Goal: Task Accomplishment & Management: Use online tool/utility

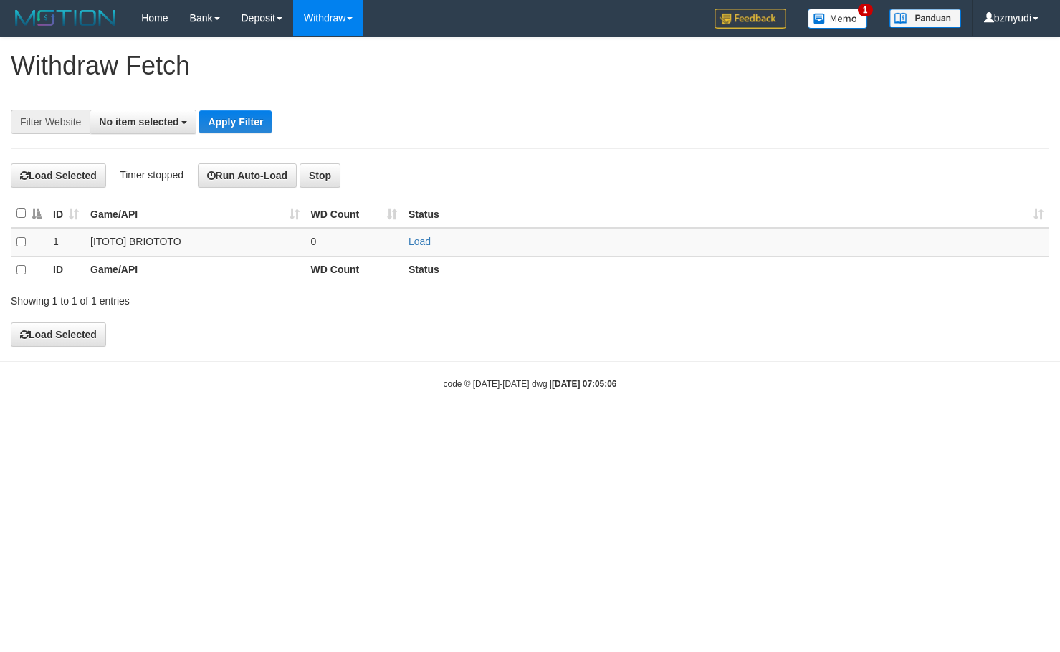
select select
click at [427, 243] on link "Load" at bounding box center [420, 241] width 22 height 11
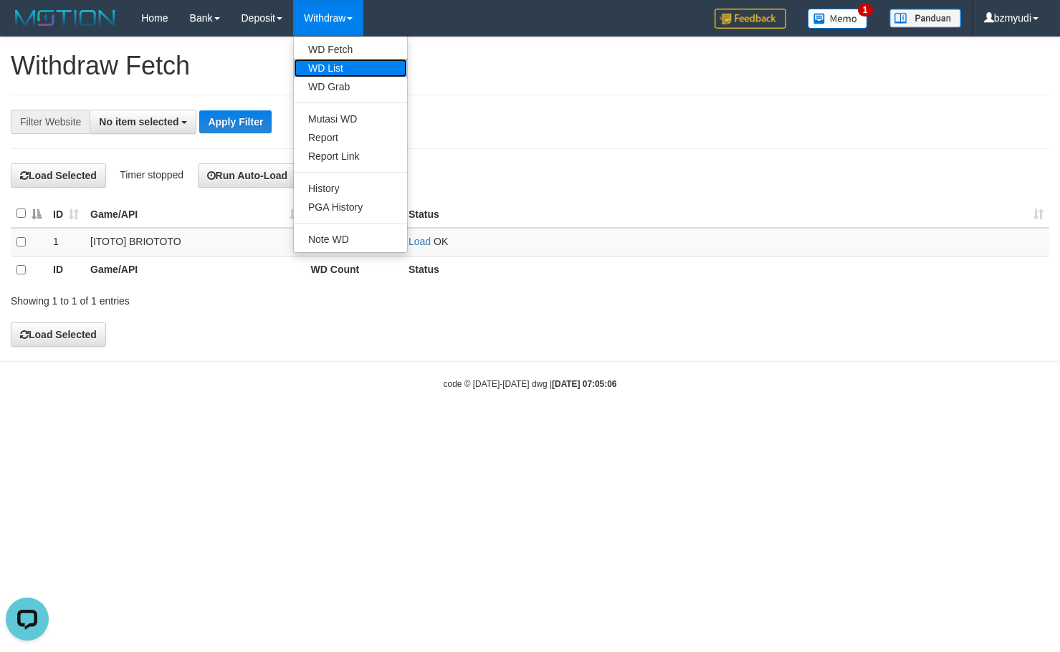
click at [328, 65] on link "WD List" at bounding box center [350, 68] width 113 height 19
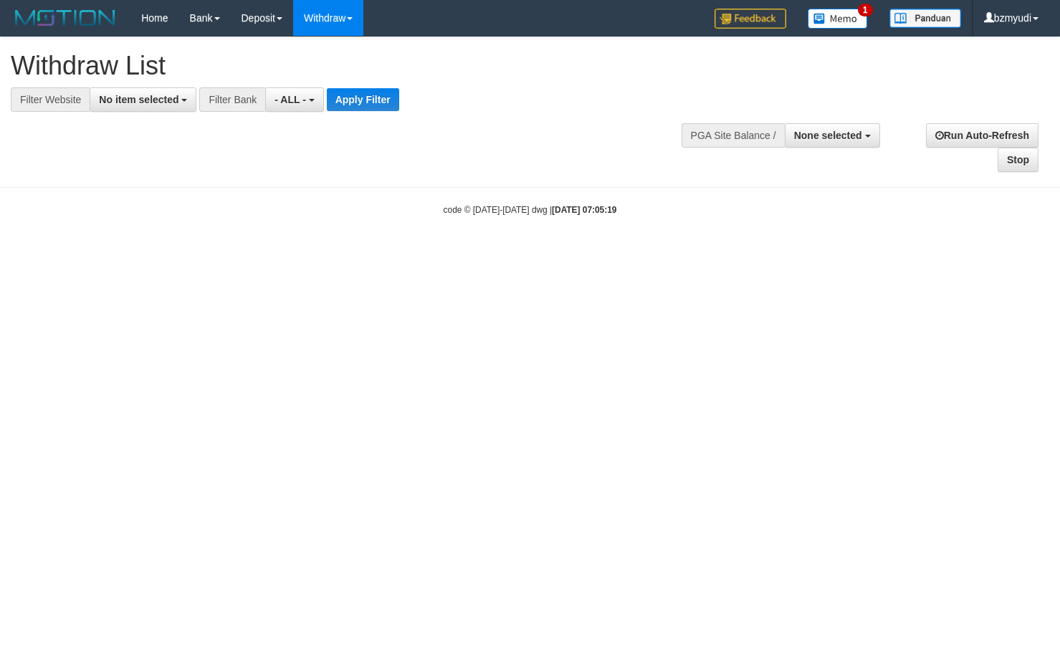
select select
click at [138, 102] on span "No item selected" at bounding box center [139, 99] width 80 height 11
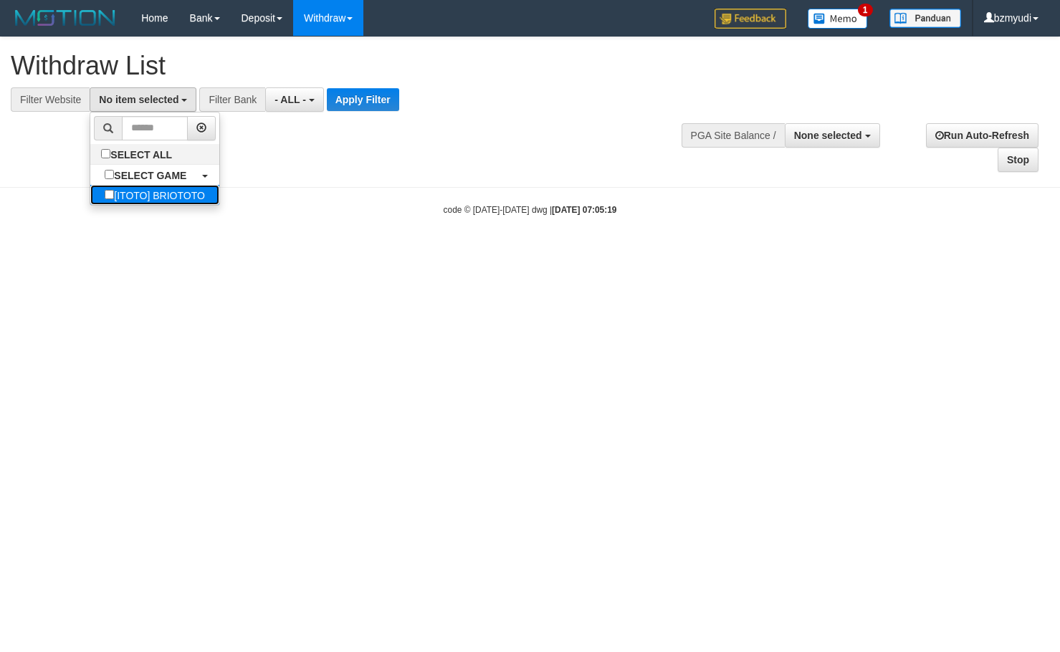
click at [143, 186] on label "[ITOTO] BRIOTOTO" at bounding box center [154, 195] width 129 height 20
select select "****"
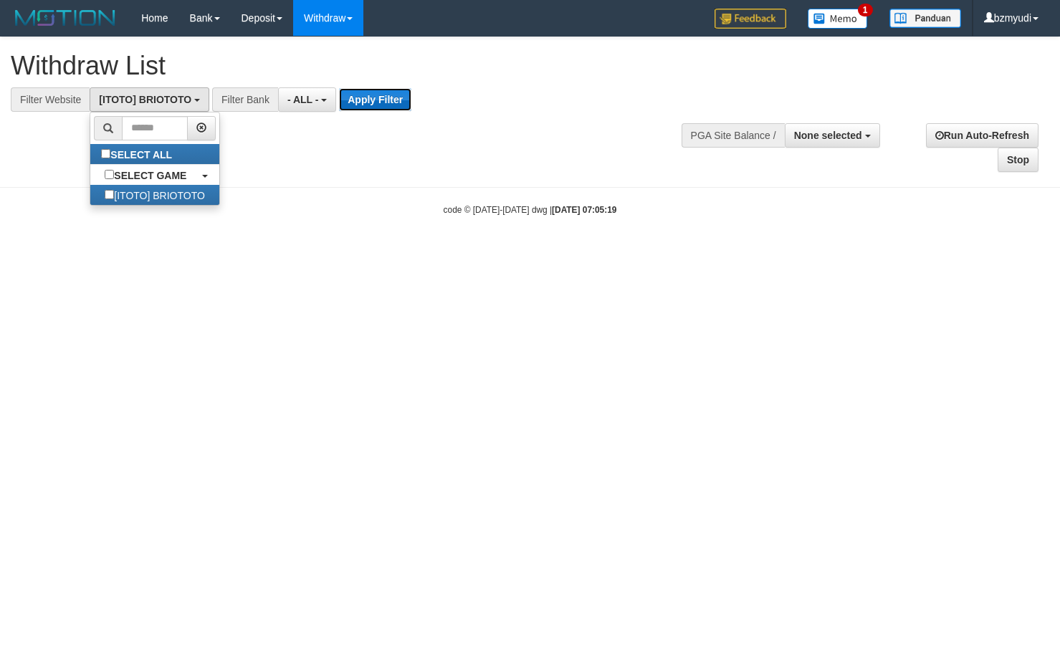
click at [373, 102] on button "Apply Filter" at bounding box center [375, 99] width 72 height 23
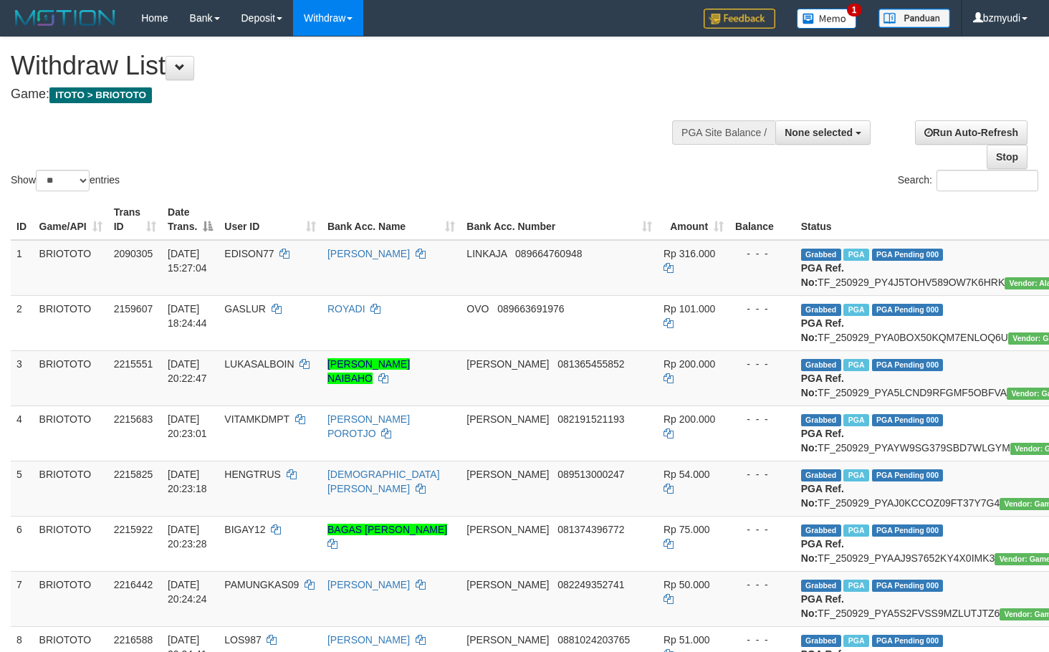
select select
select select "**"
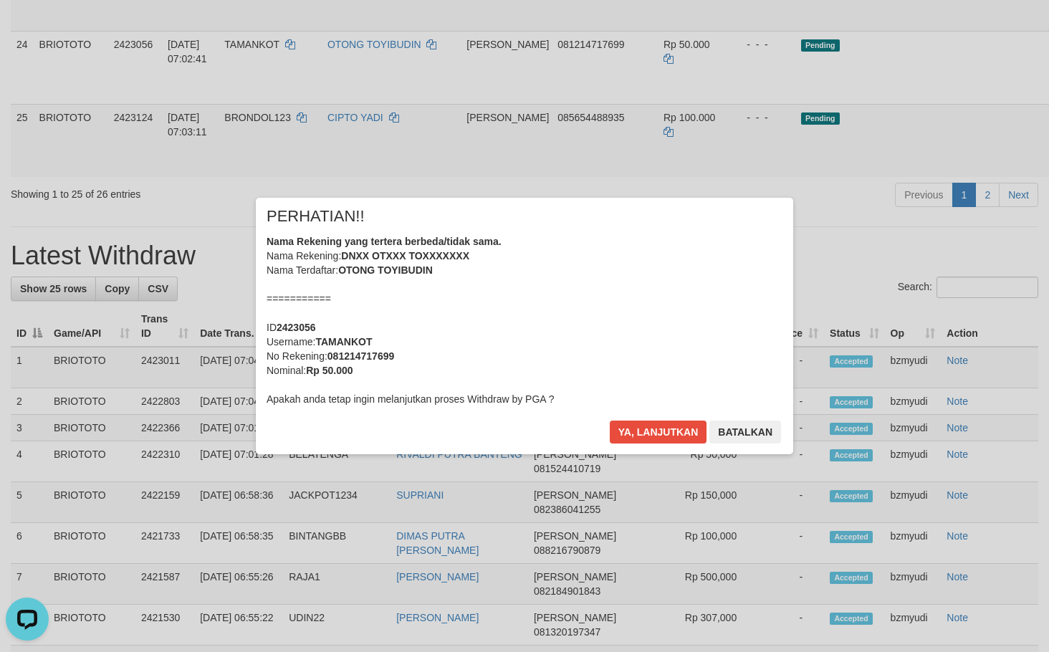
scroll to position [1529, 0]
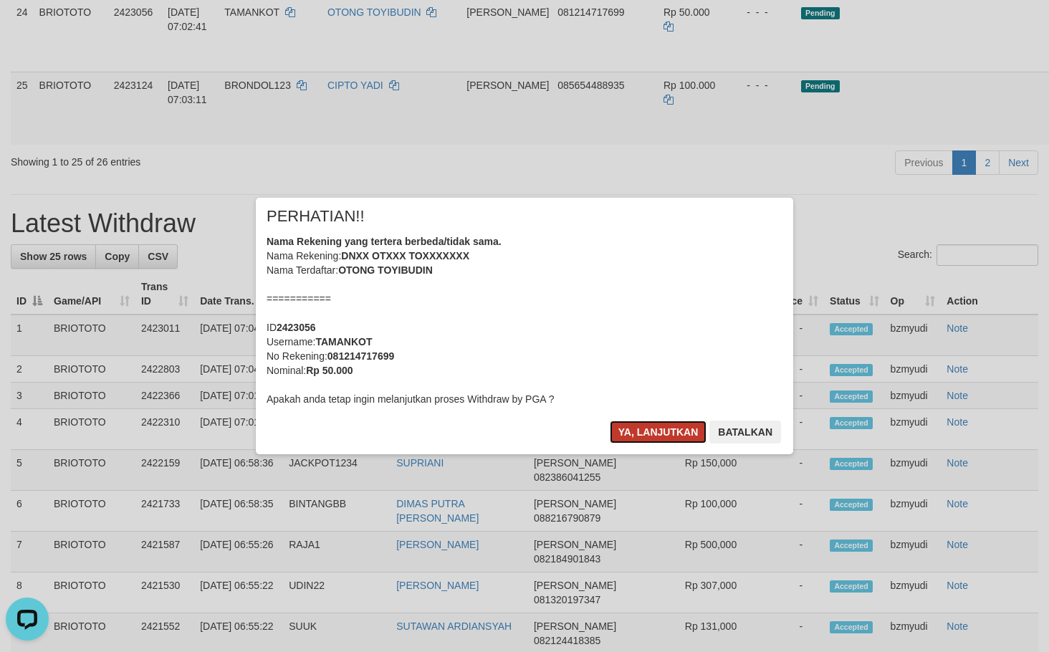
click at [644, 428] on button "Ya, lanjutkan" at bounding box center [658, 432] width 97 height 23
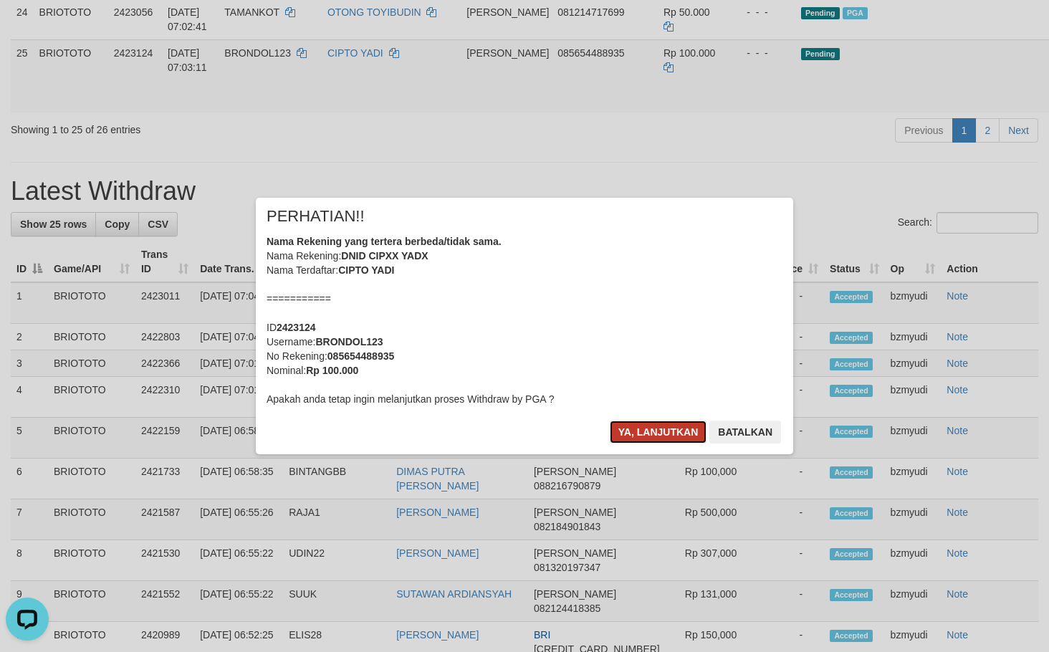
click at [632, 440] on button "Ya, lanjutkan" at bounding box center [658, 432] width 97 height 23
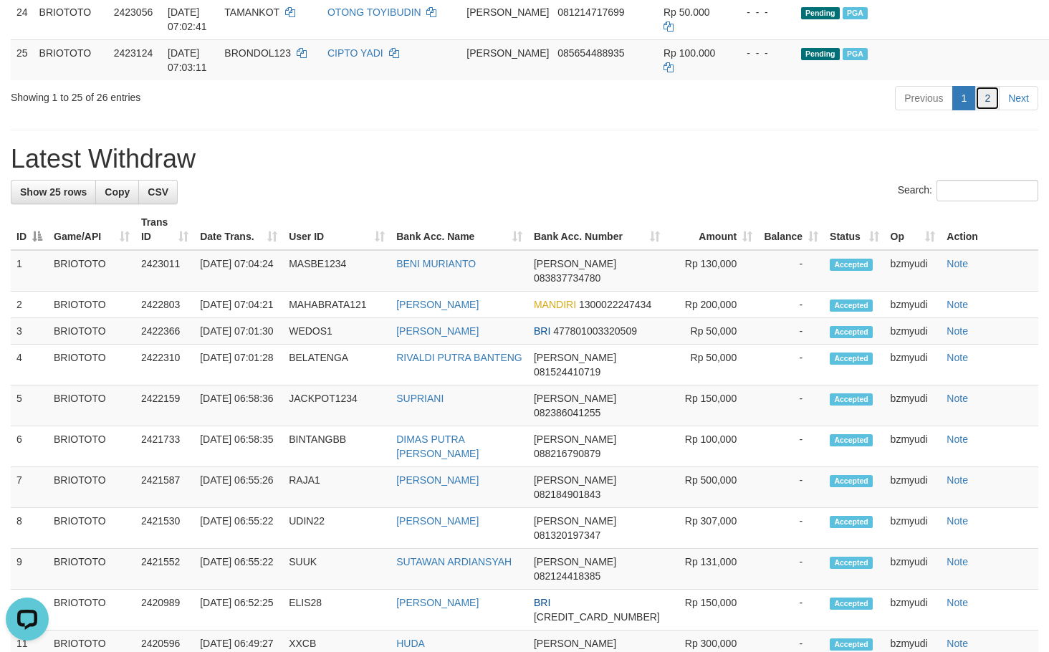
click at [996, 110] on link "2" at bounding box center [988, 98] width 24 height 24
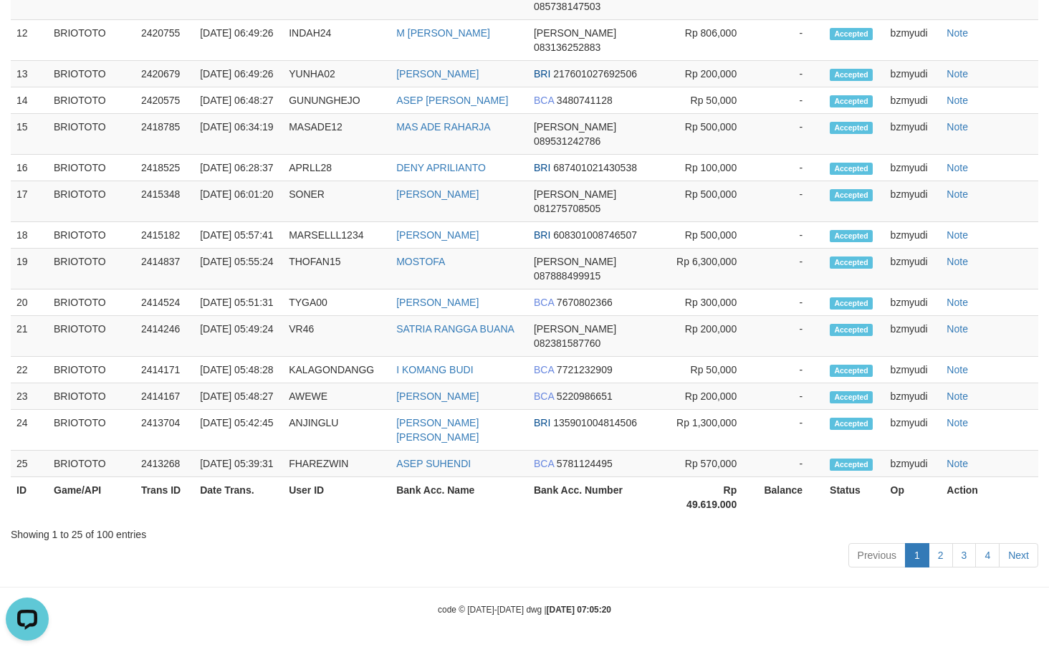
scroll to position [5, 0]
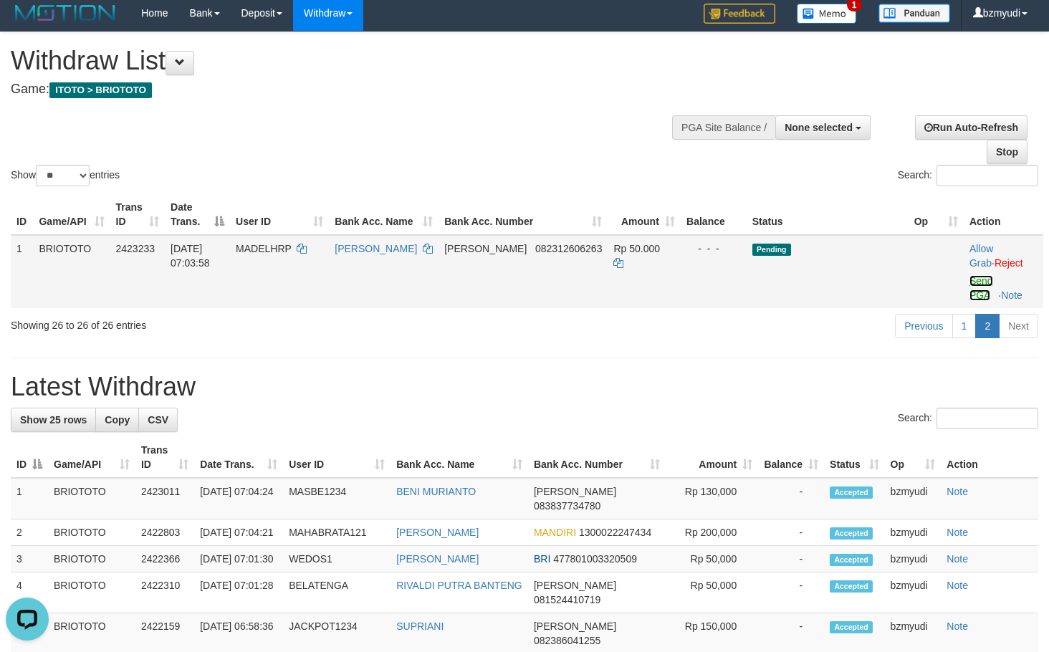
click at [973, 279] on link "Send PGA" at bounding box center [982, 288] width 24 height 26
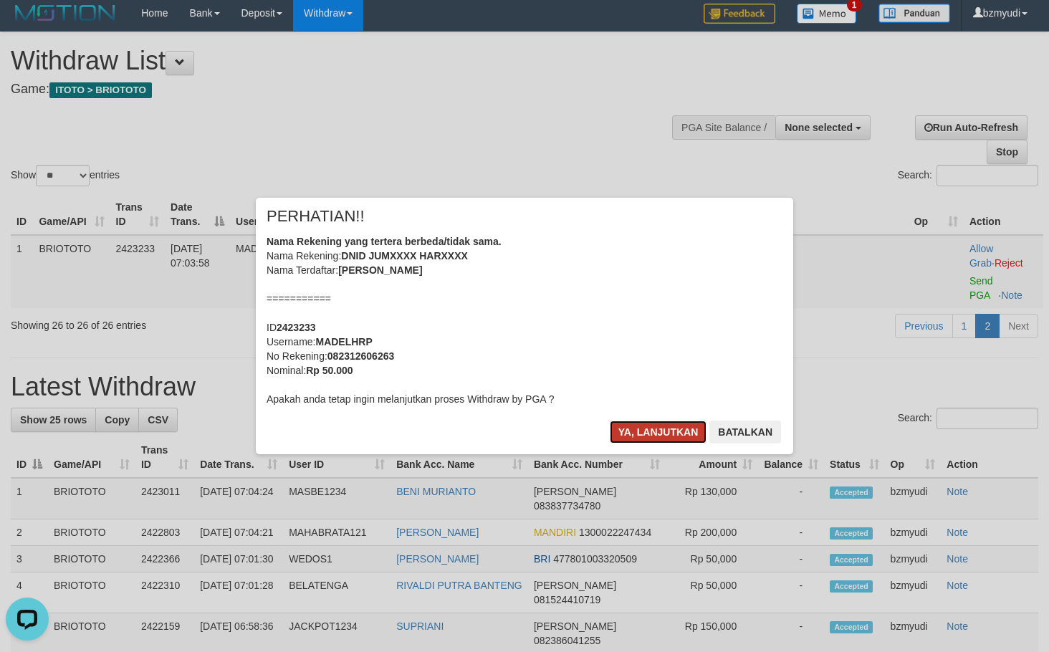
click at [626, 438] on button "Ya, lanjutkan" at bounding box center [658, 432] width 97 height 23
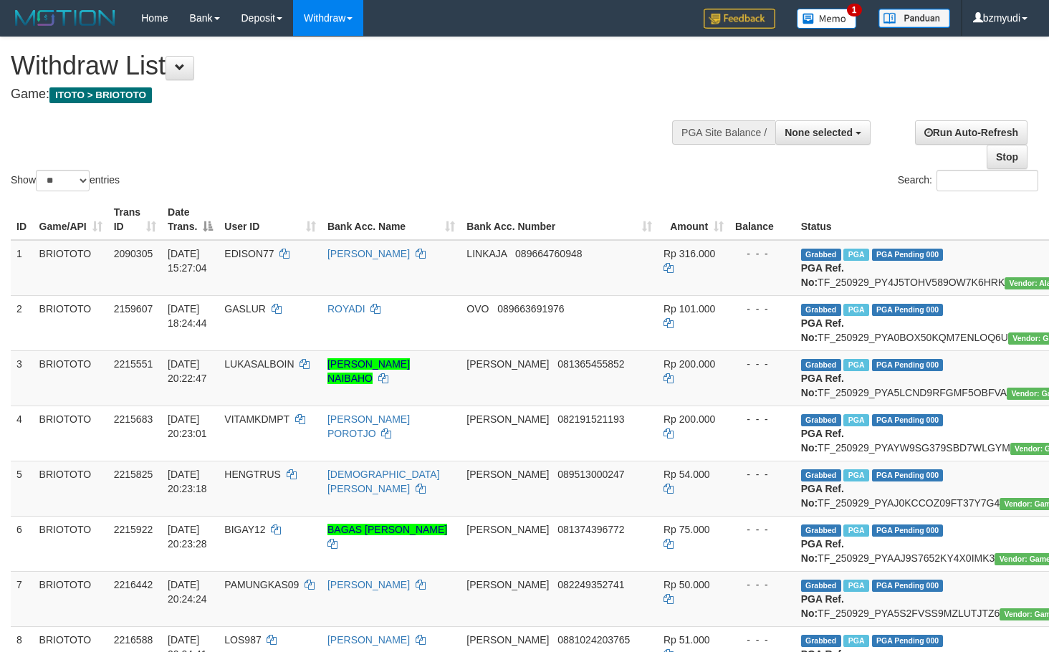
select select
select select "**"
click at [819, 127] on span "None selected" at bounding box center [819, 132] width 68 height 11
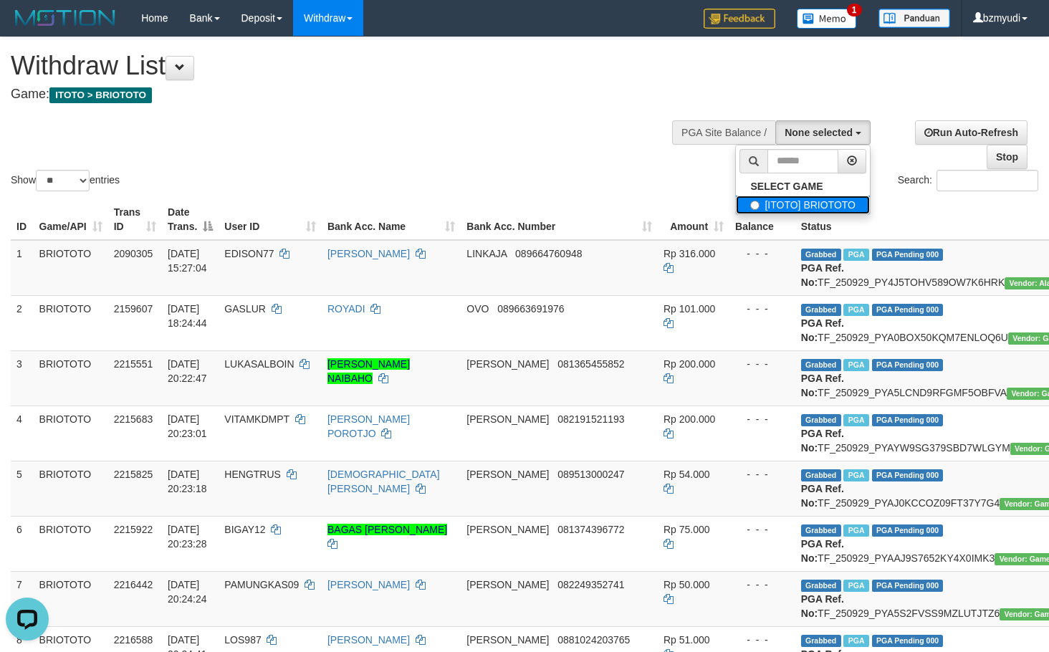
click at [805, 199] on label "[ITOTO] BRIOTOTO" at bounding box center [803, 205] width 134 height 19
select select "****"
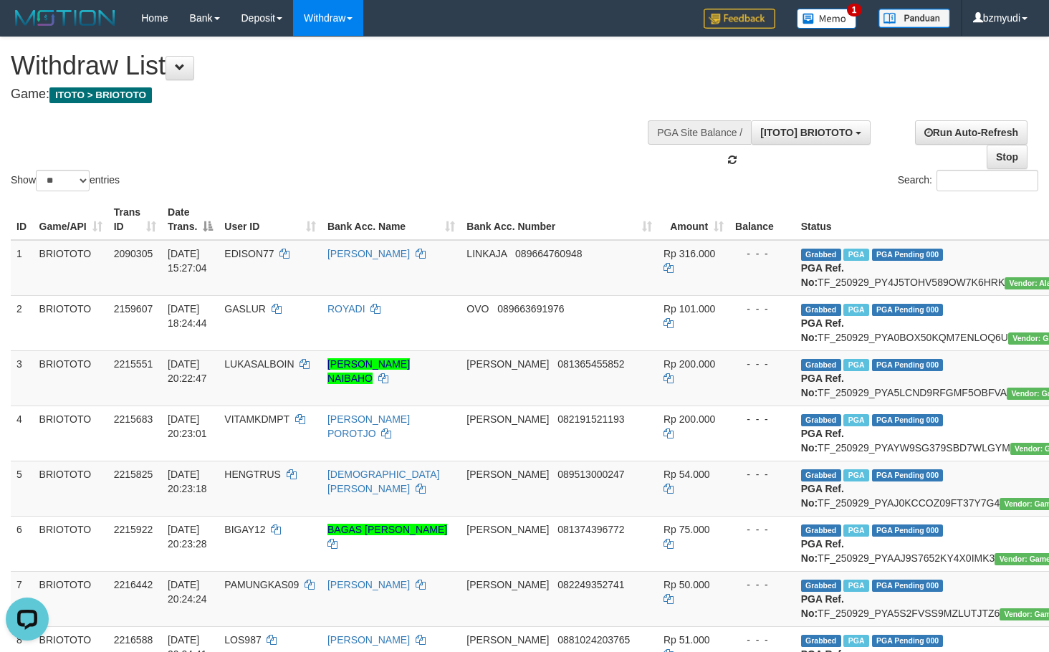
scroll to position [13, 0]
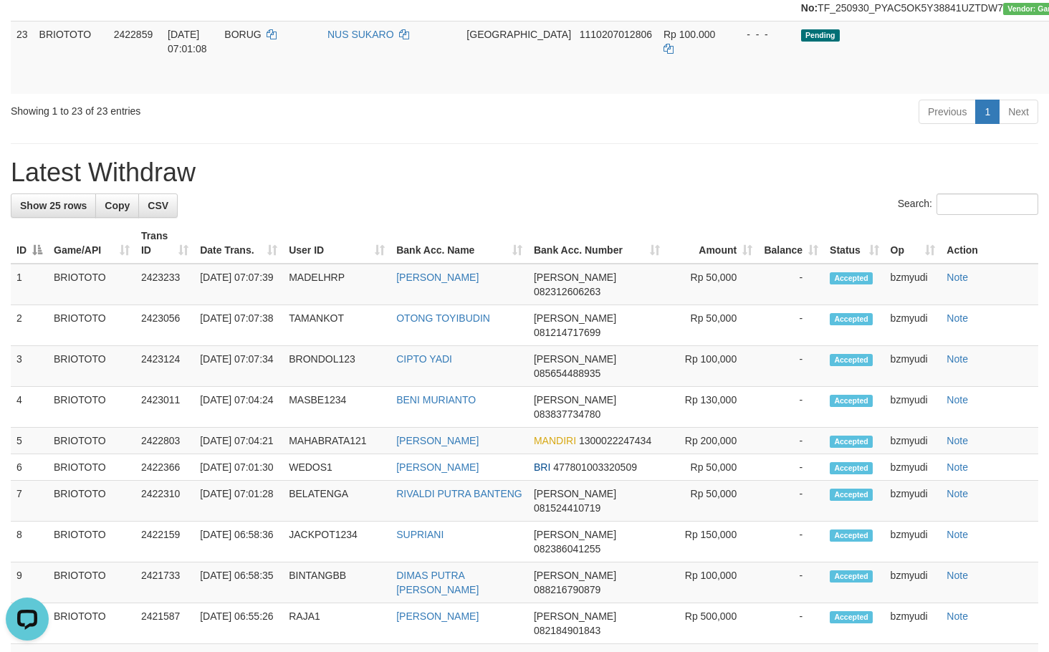
click at [573, 187] on h1 "Latest Withdraw" at bounding box center [525, 172] width 1028 height 29
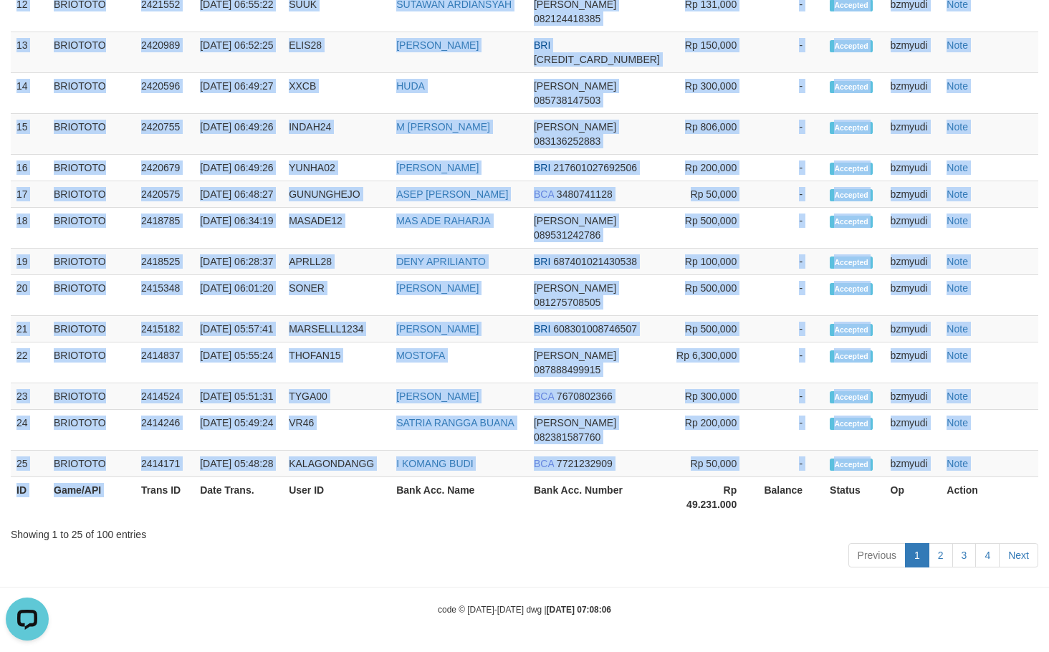
scroll to position [2762, 0]
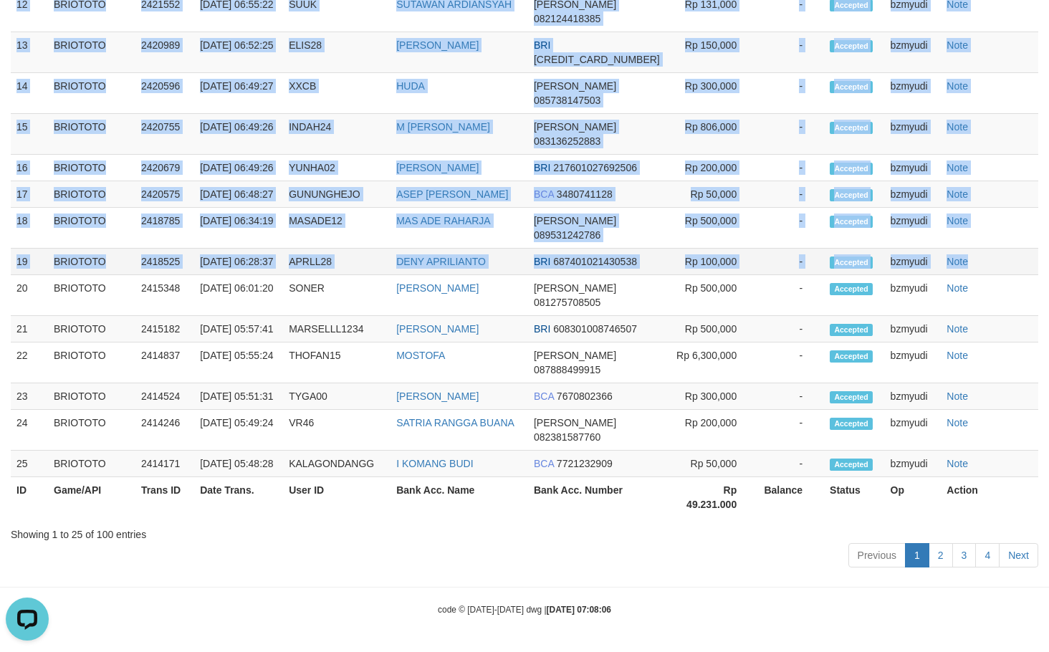
drag, startPoint x: 13, startPoint y: 313, endPoint x: 971, endPoint y: 217, distance: 962.5
click at [971, 217] on tbody "1 BRIOTOTO 2423233 30/09/2025 07:07:39 MADELHRP JUMADEL HARAHAP DANA 0823126062…" at bounding box center [525, 24] width 1028 height 908
copy tbody "1 BRIOTOTO 2423233 30/09/2025 07:07:39 MADELHRP JUMADEL HARAHAP DANA 0823126062…"
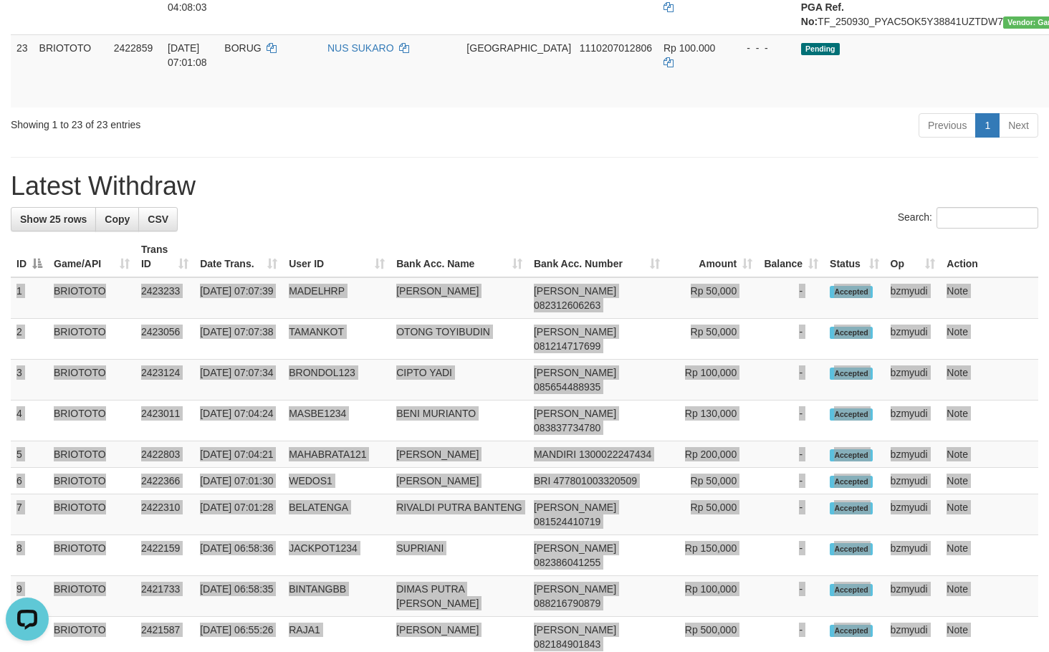
scroll to position [1816, 0]
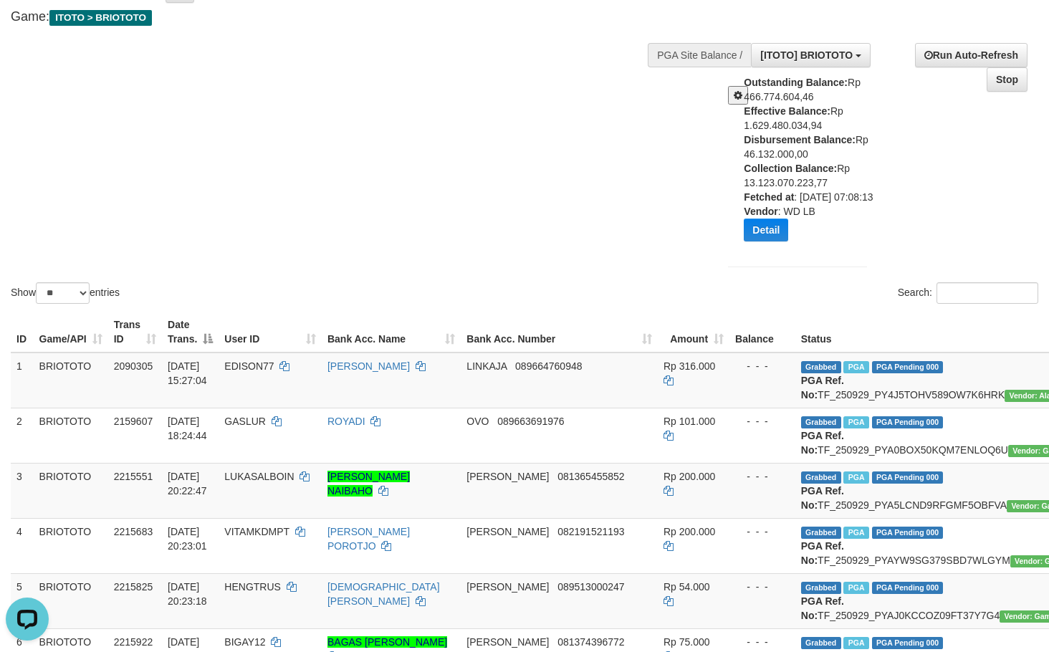
scroll to position [0, 0]
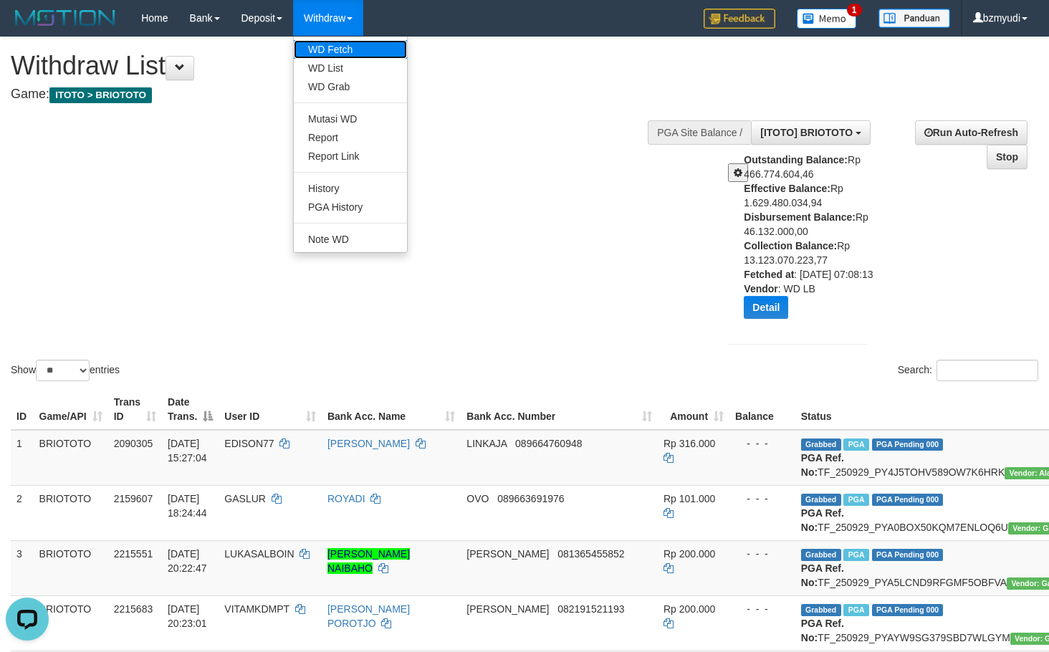
click at [327, 56] on link "WD Fetch" at bounding box center [350, 49] width 113 height 19
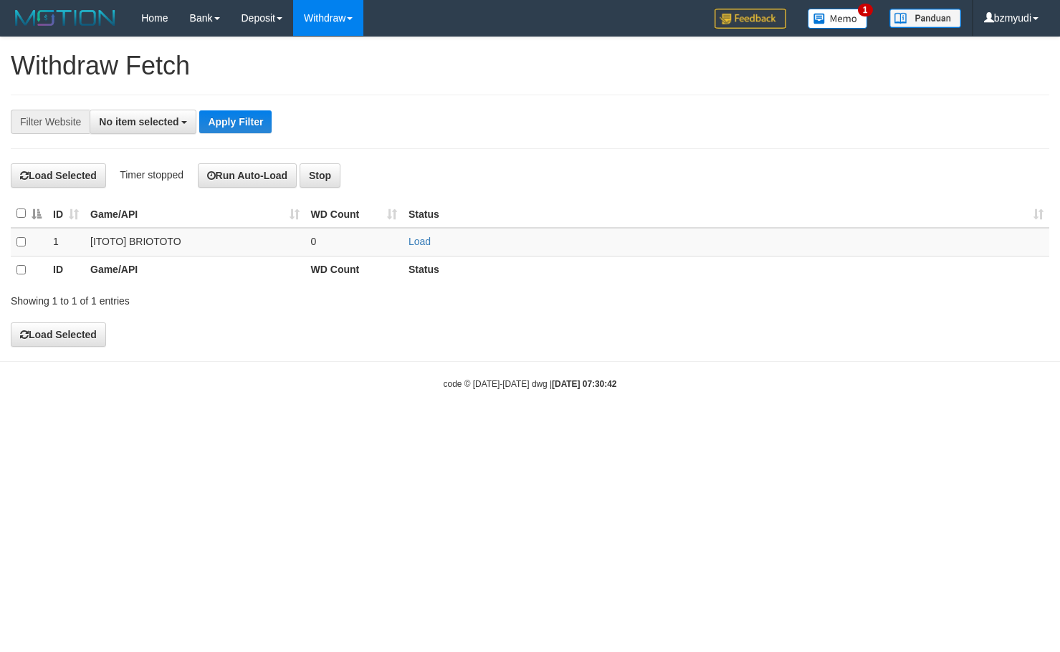
select select
click at [413, 242] on link "Load" at bounding box center [420, 241] width 22 height 11
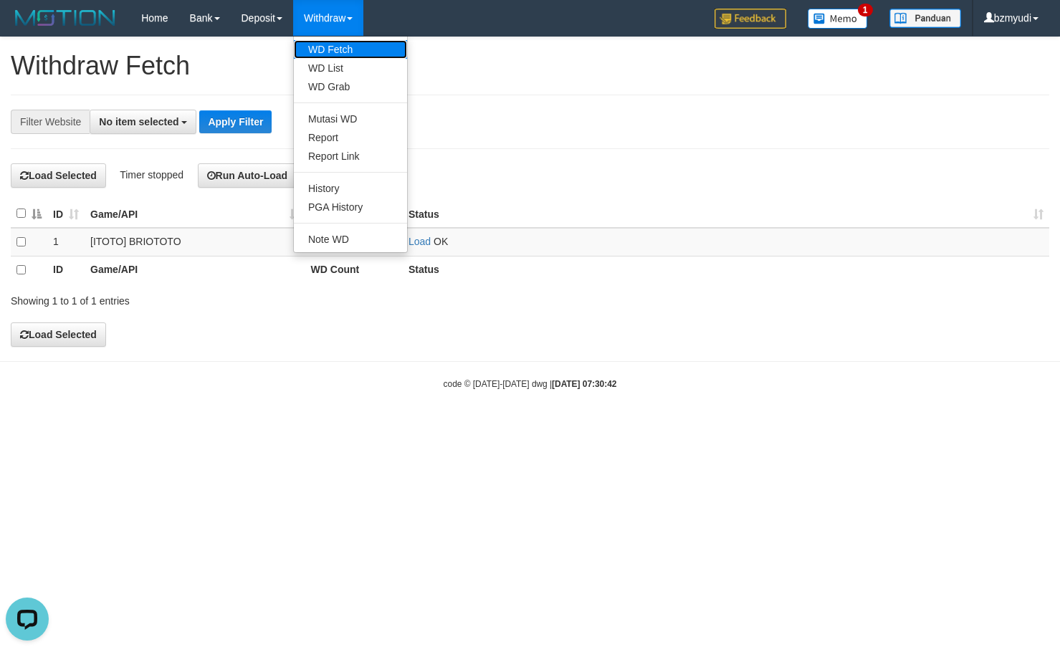
click at [337, 56] on link "WD Fetch" at bounding box center [350, 49] width 113 height 19
select select
click at [337, 57] on link "WD Fetch" at bounding box center [350, 49] width 113 height 19
select select
click at [339, 68] on link "WD List" at bounding box center [350, 68] width 113 height 19
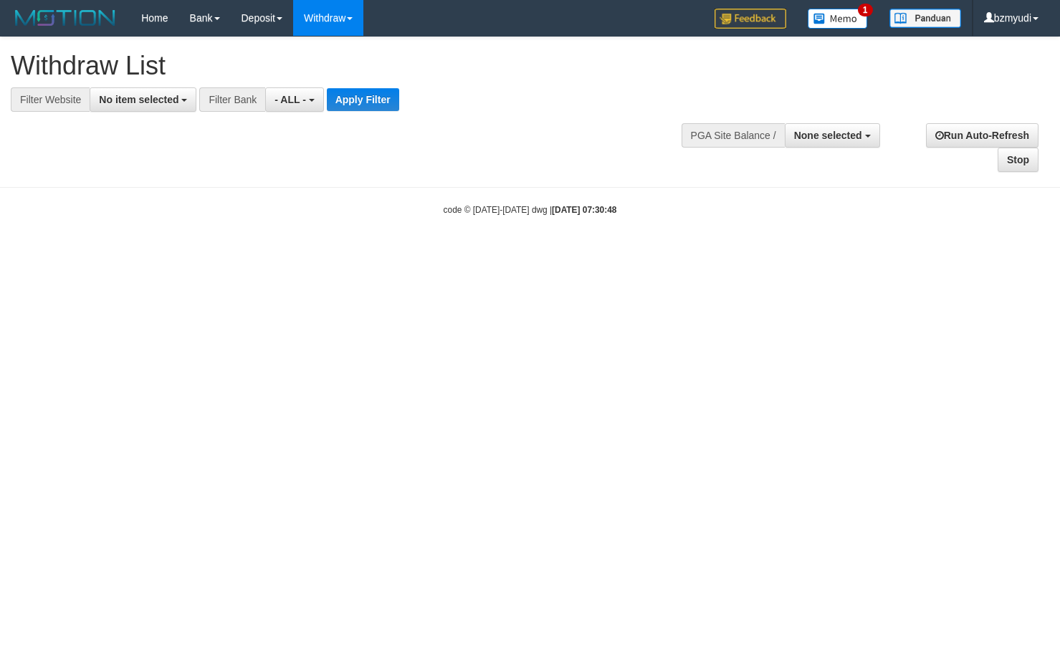
select select
click at [153, 100] on span "No item selected" at bounding box center [139, 99] width 80 height 11
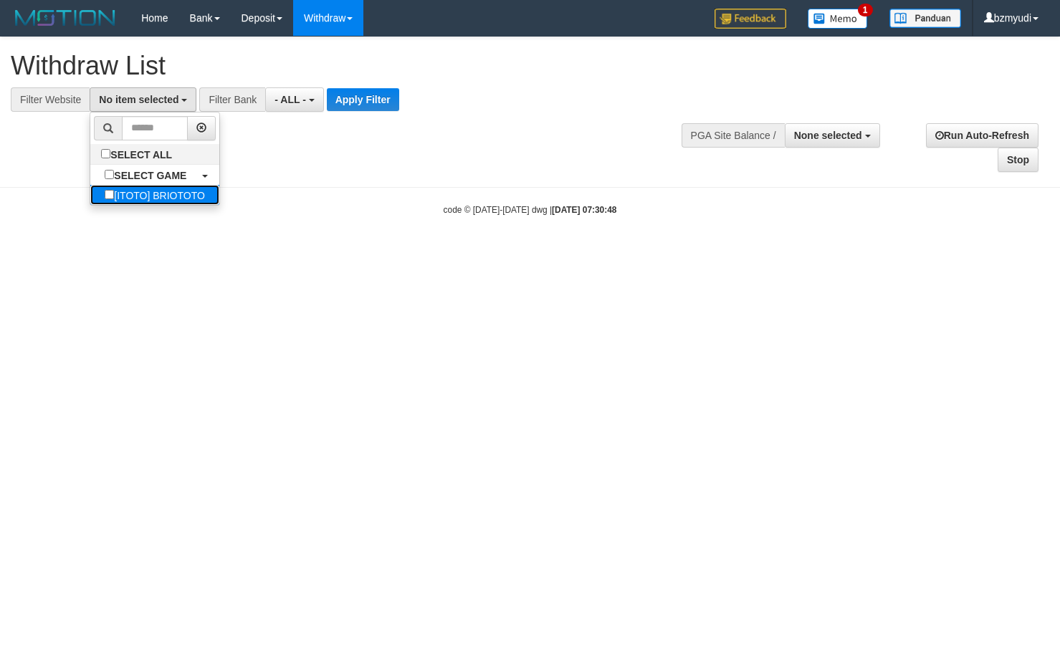
click at [189, 201] on label "[ITOTO] BRIOTOTO" at bounding box center [154, 195] width 129 height 20
select select "****"
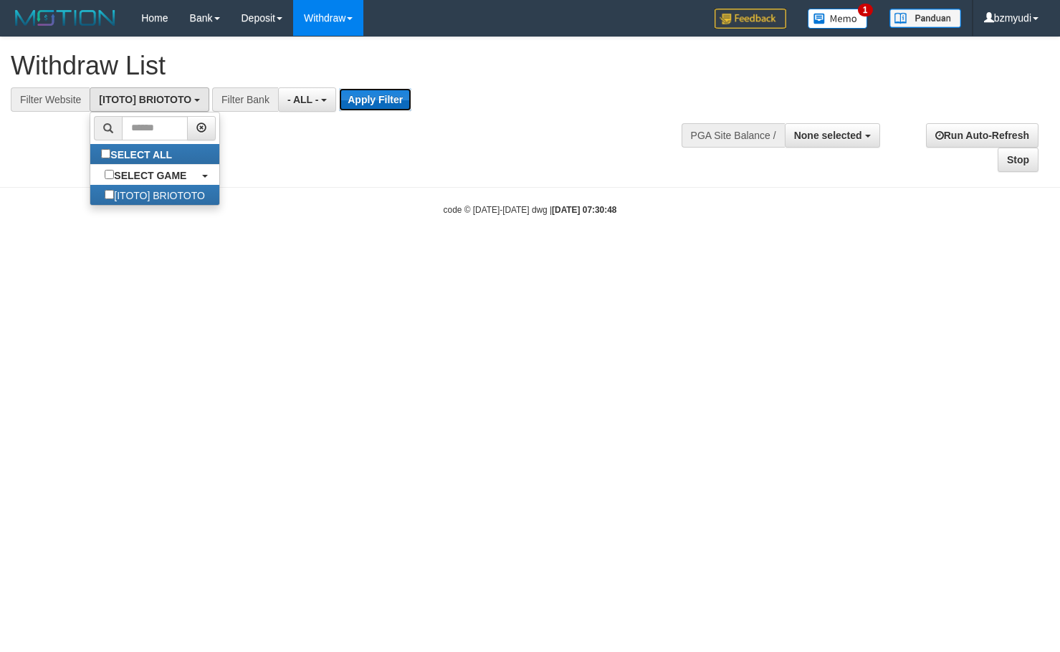
click at [384, 101] on button "Apply Filter" at bounding box center [375, 99] width 72 height 23
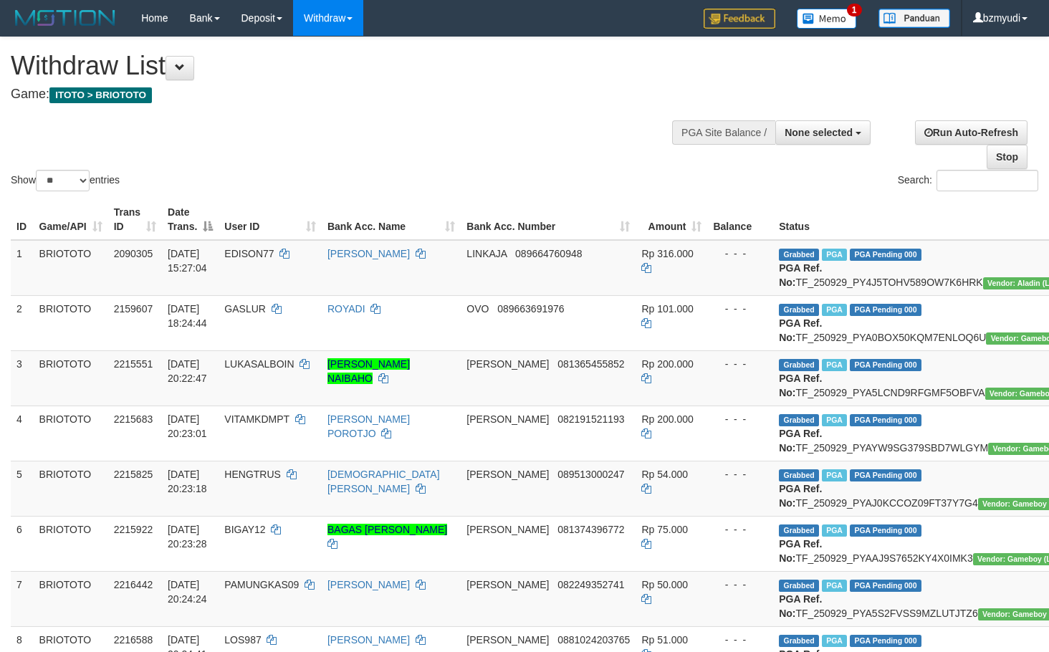
select select
select select "**"
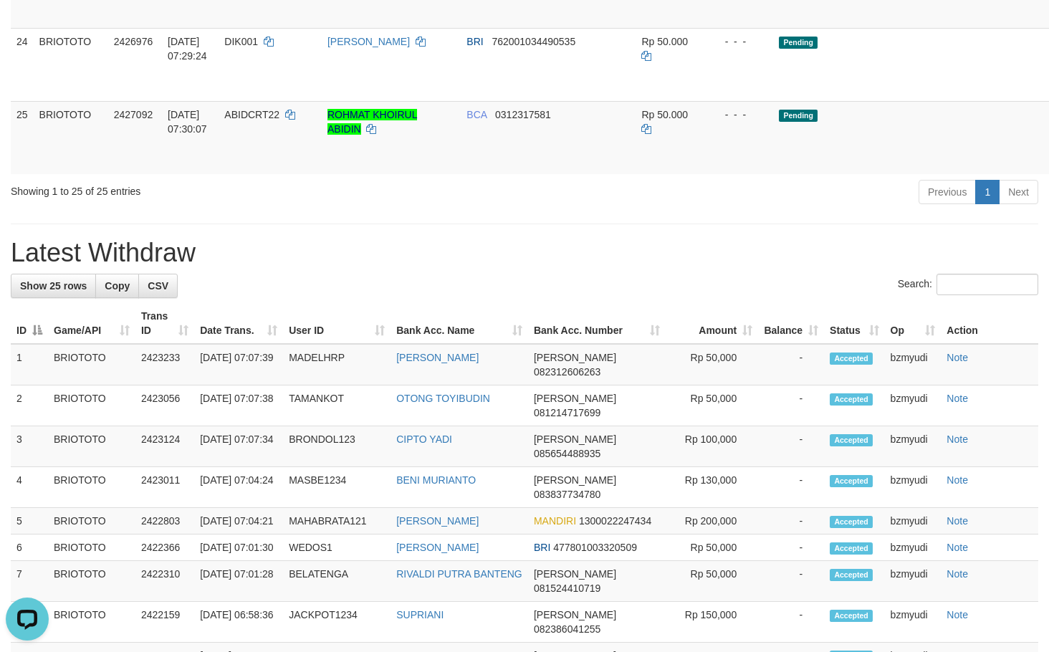
scroll to position [1529, 0]
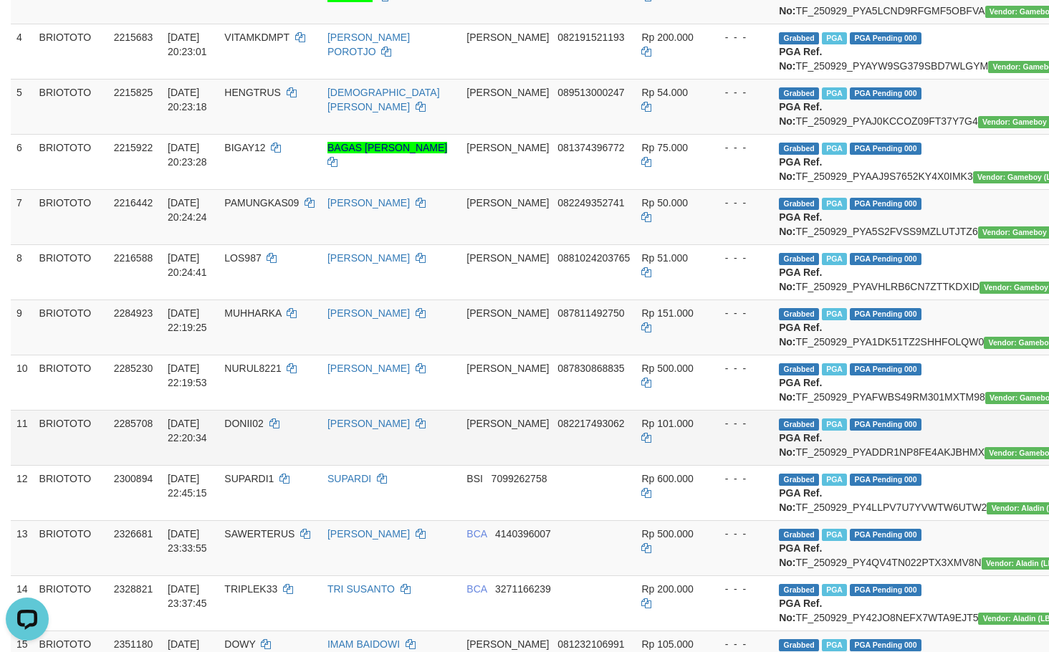
scroll to position [0, 0]
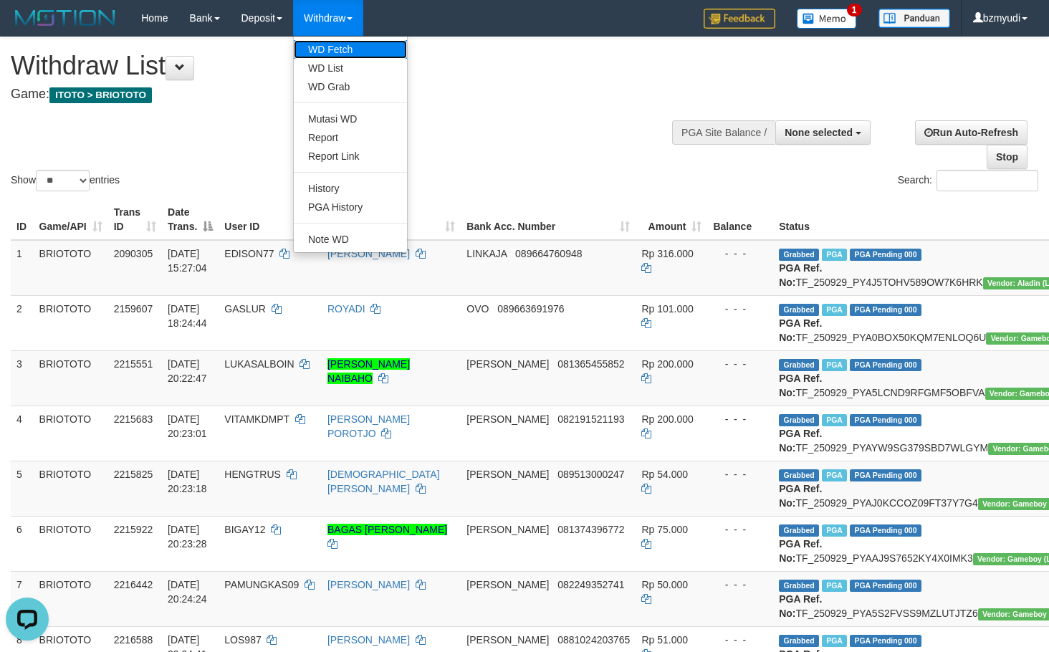
click at [341, 51] on link "WD Fetch" at bounding box center [350, 49] width 113 height 19
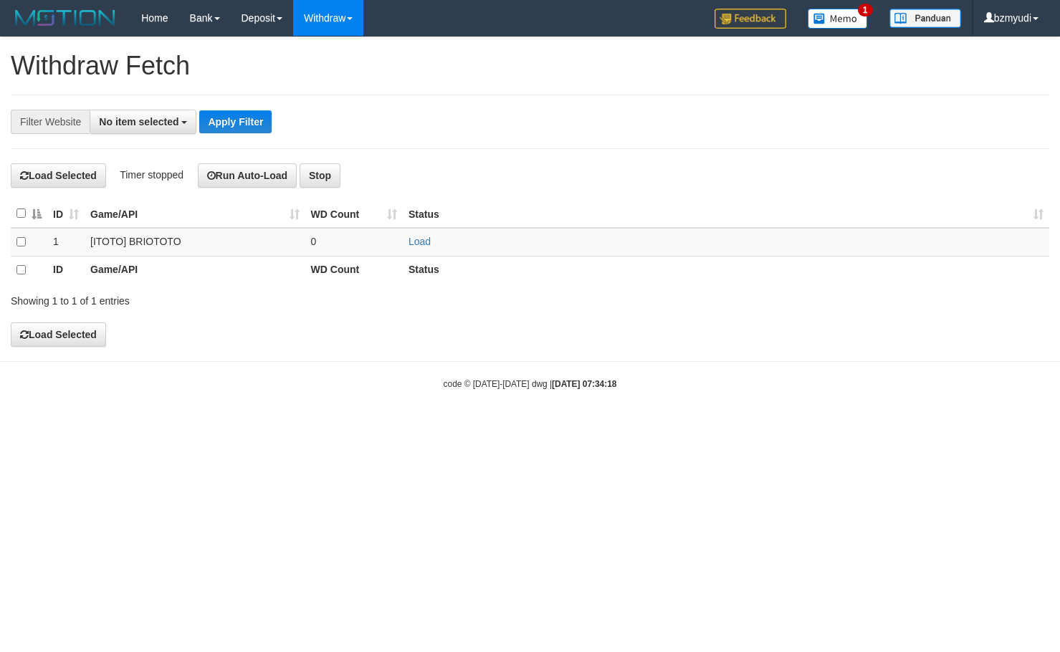
select select
click at [417, 243] on link "Load" at bounding box center [420, 241] width 22 height 11
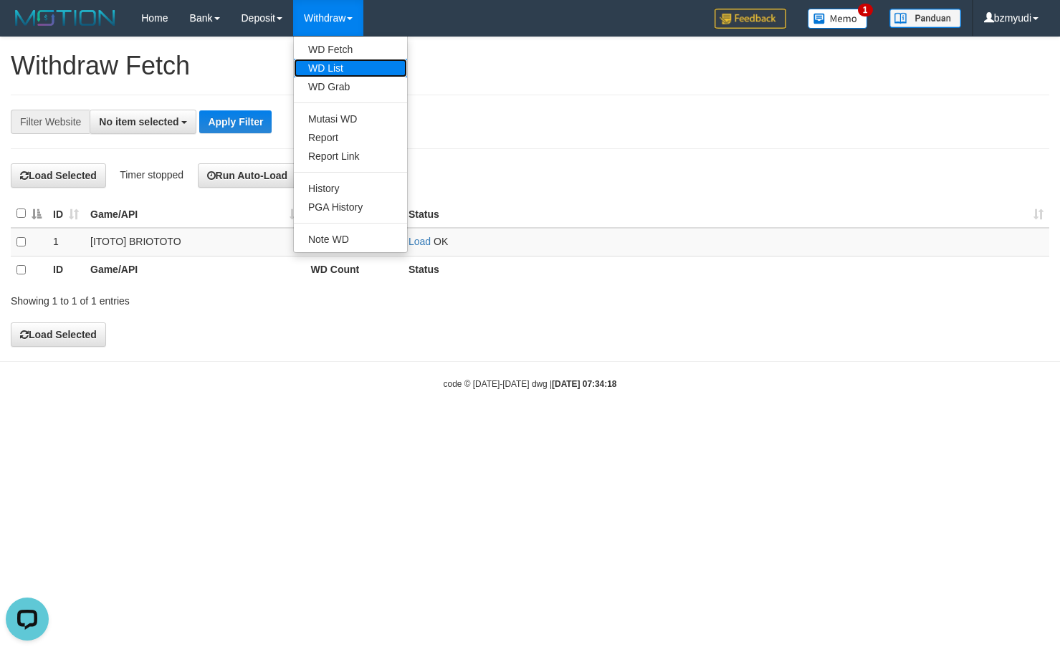
click at [346, 68] on link "WD List" at bounding box center [350, 68] width 113 height 19
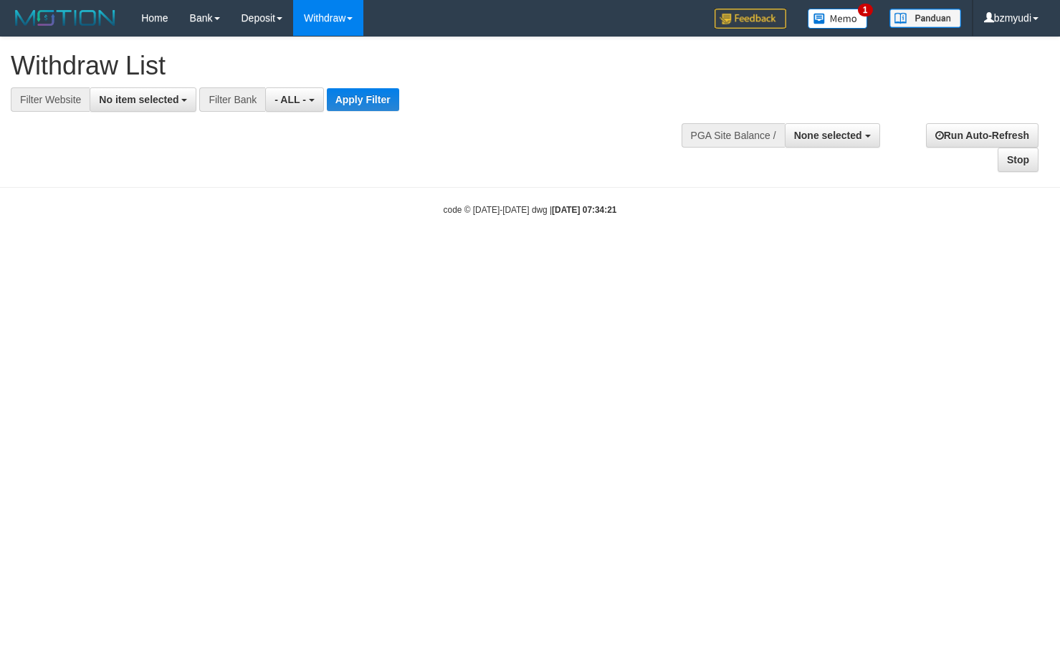
select select
click at [169, 105] on button "No item selected" at bounding box center [143, 99] width 107 height 24
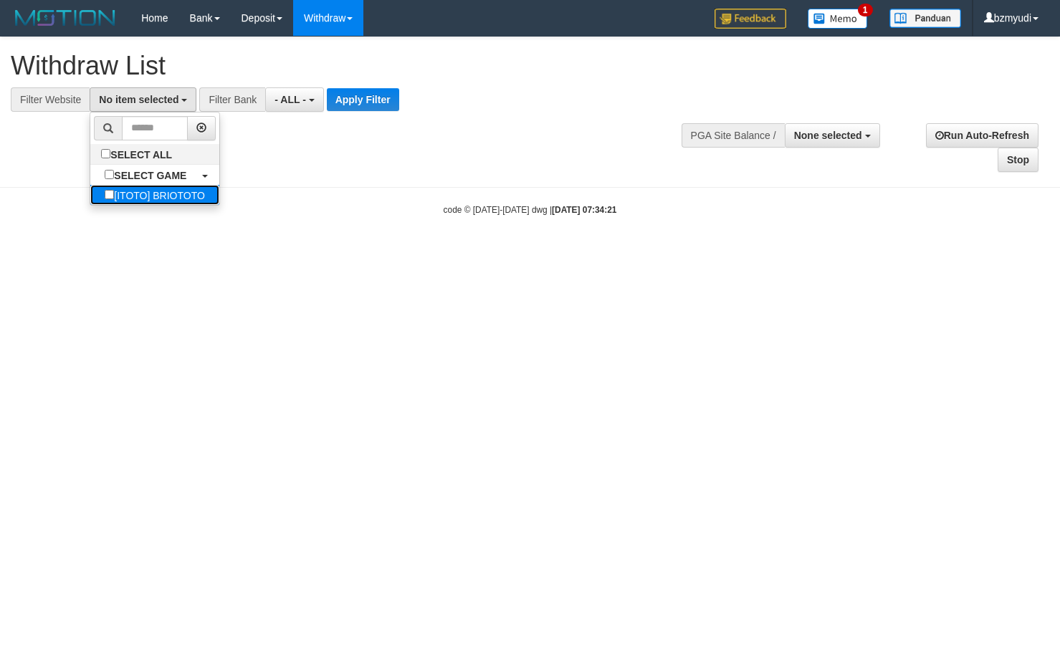
click at [185, 188] on label "[ITOTO] BRIOTOTO" at bounding box center [154, 195] width 129 height 20
select select "****"
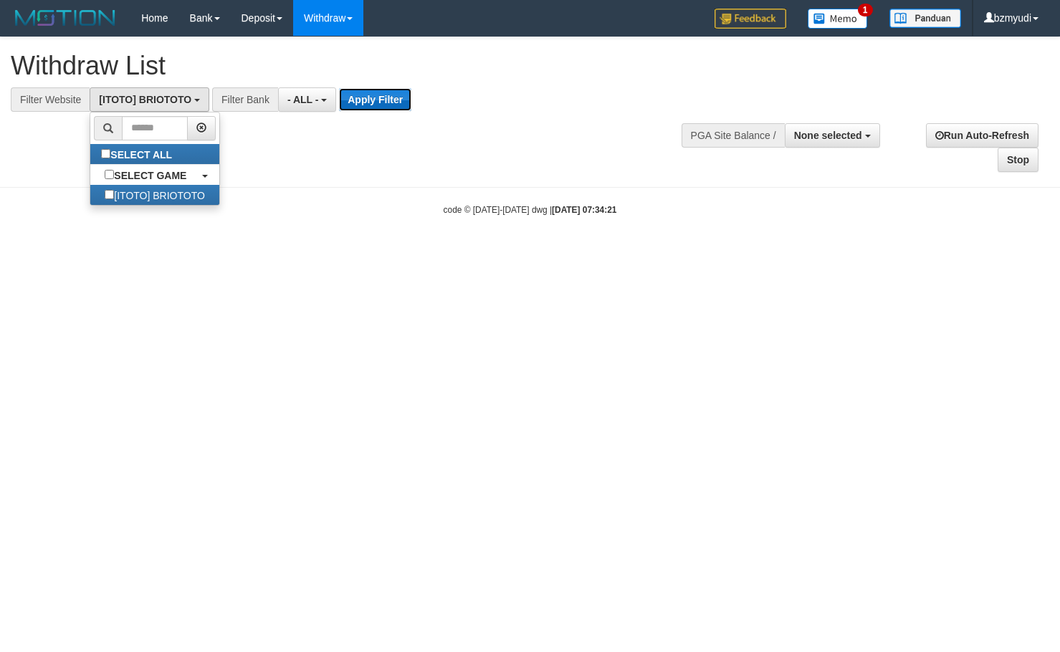
click at [393, 107] on button "Apply Filter" at bounding box center [375, 99] width 72 height 23
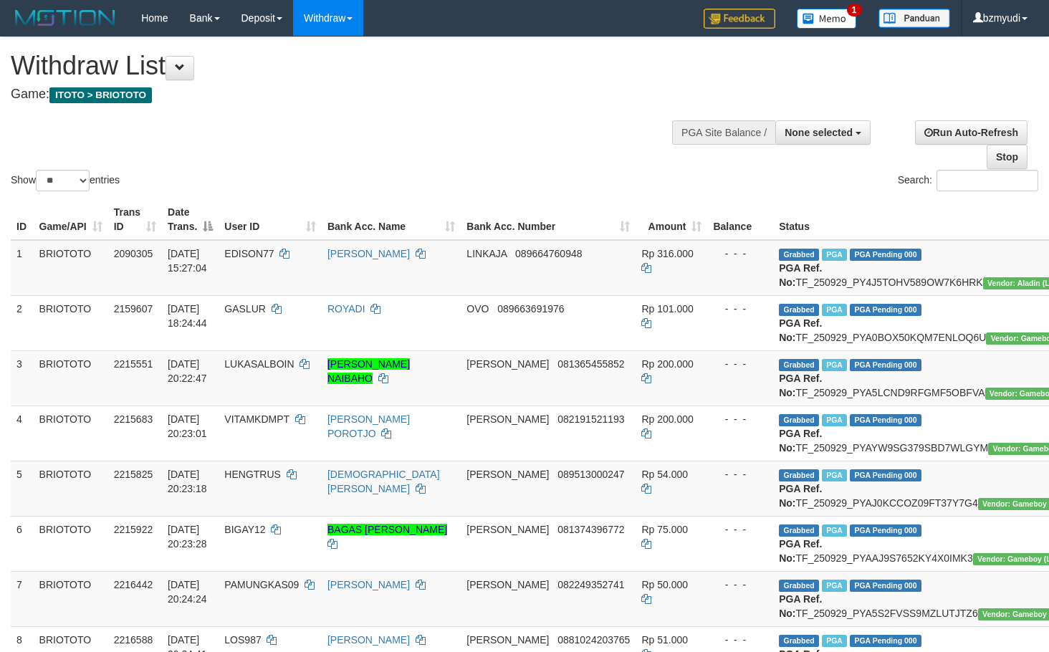
select select
select select "**"
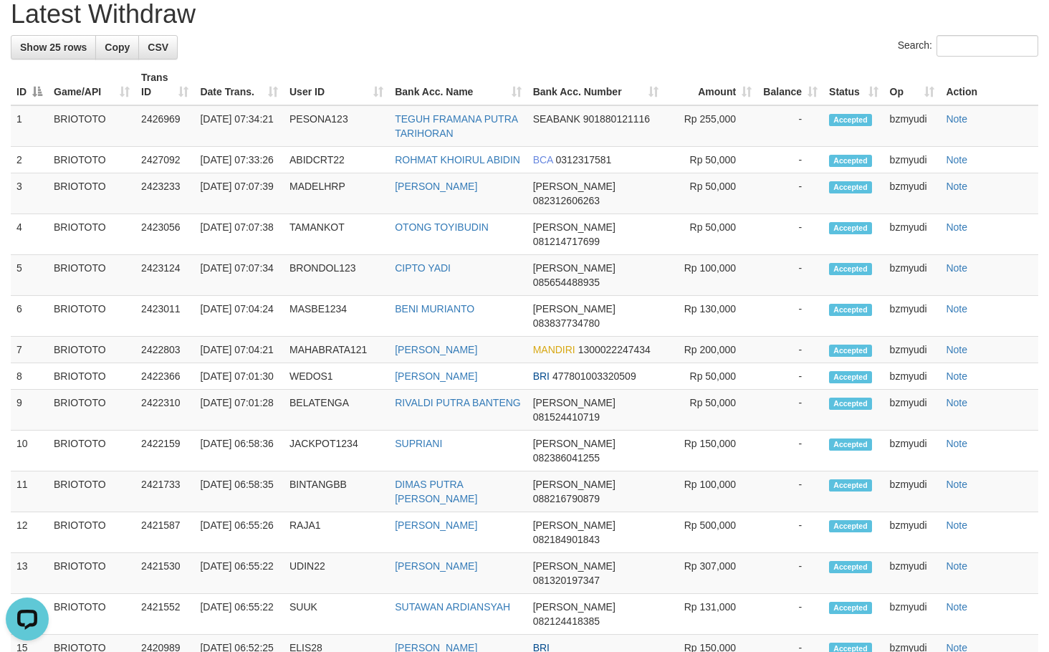
scroll to position [1625, 0]
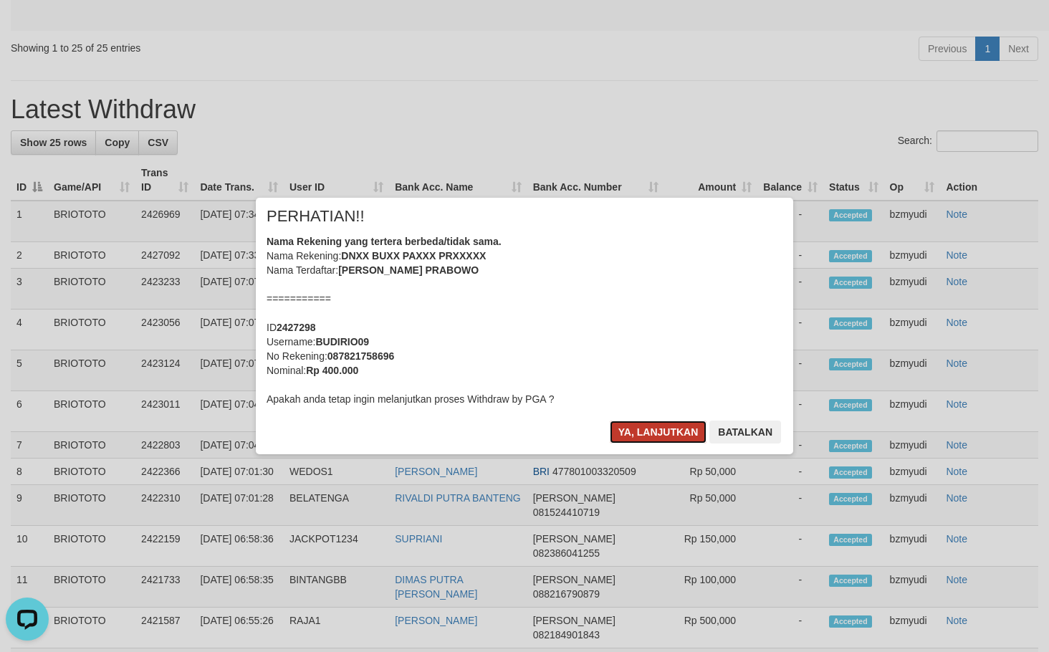
click at [642, 431] on button "Ya, lanjutkan" at bounding box center [658, 432] width 97 height 23
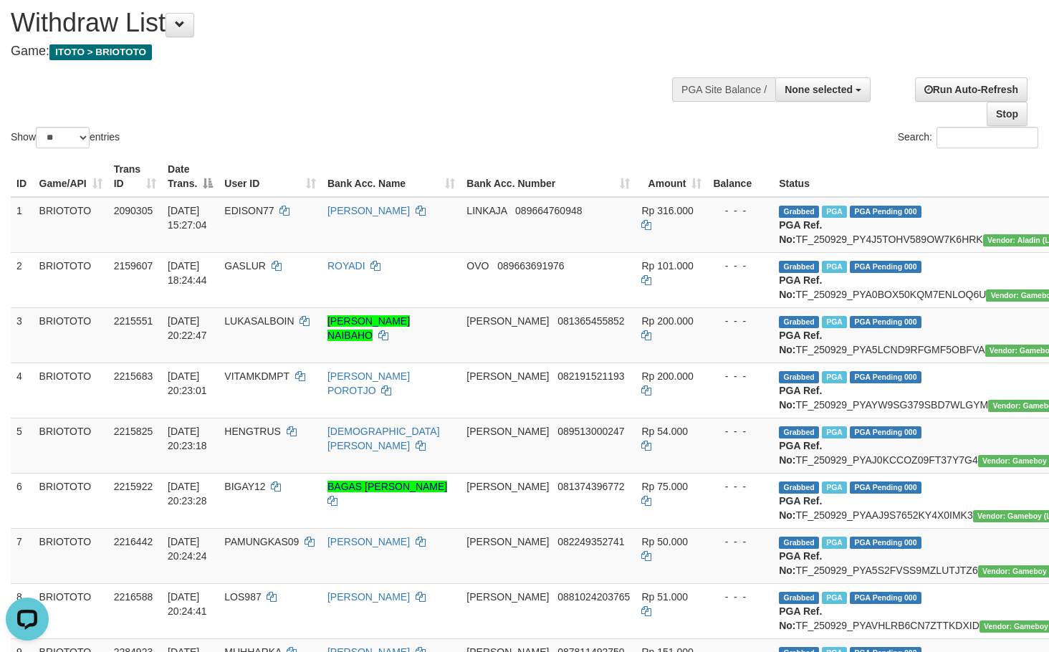
scroll to position [0, 0]
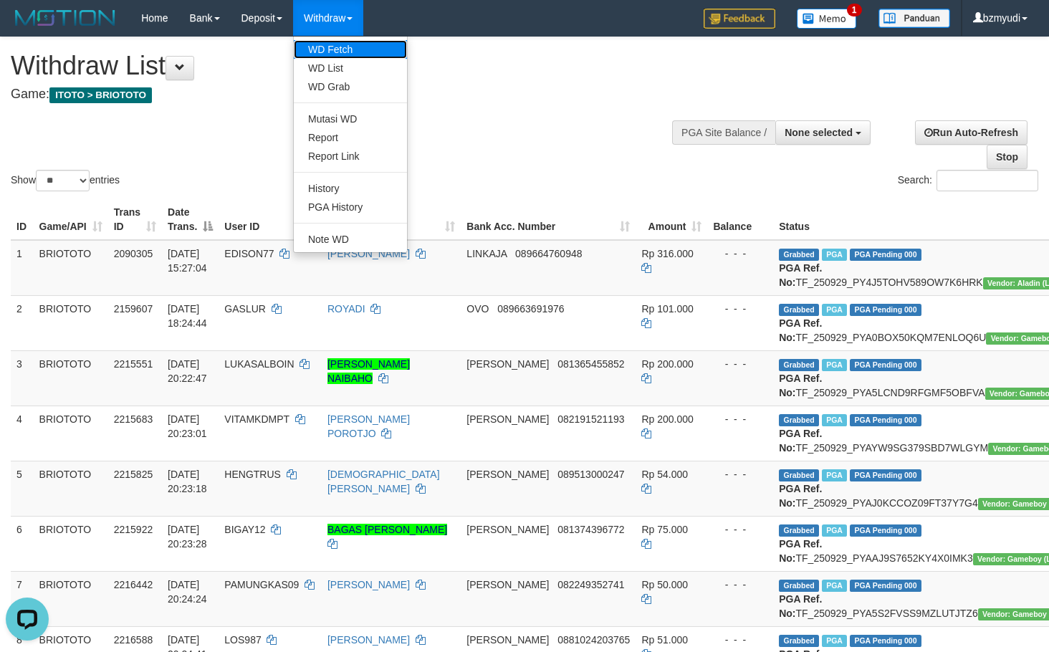
click at [338, 49] on link "WD Fetch" at bounding box center [350, 49] width 113 height 19
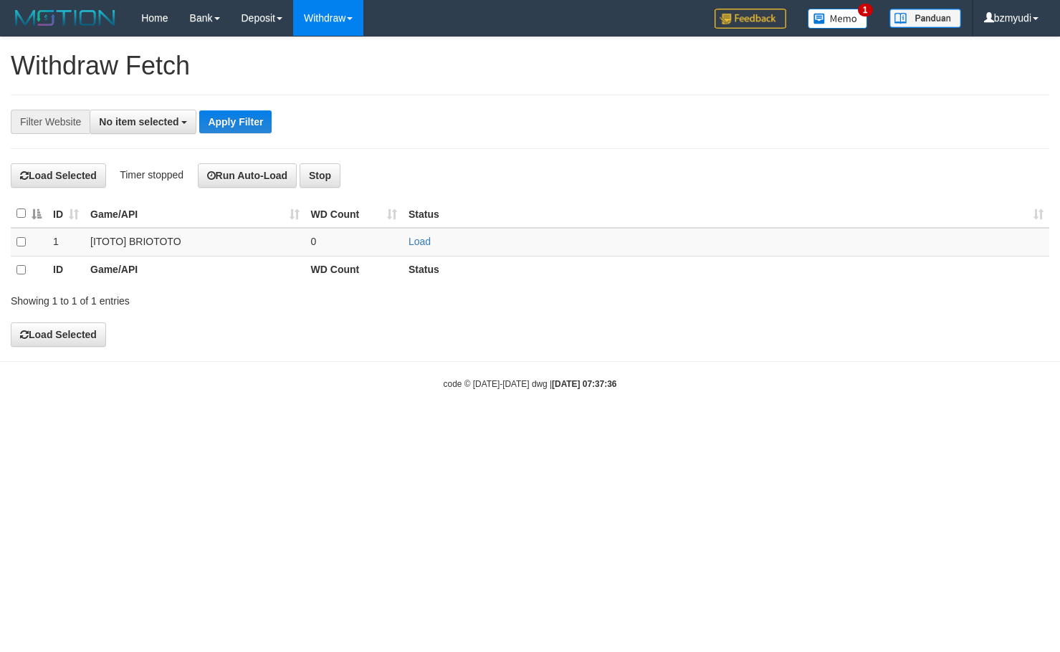
select select
click at [422, 242] on link "Load" at bounding box center [420, 241] width 22 height 11
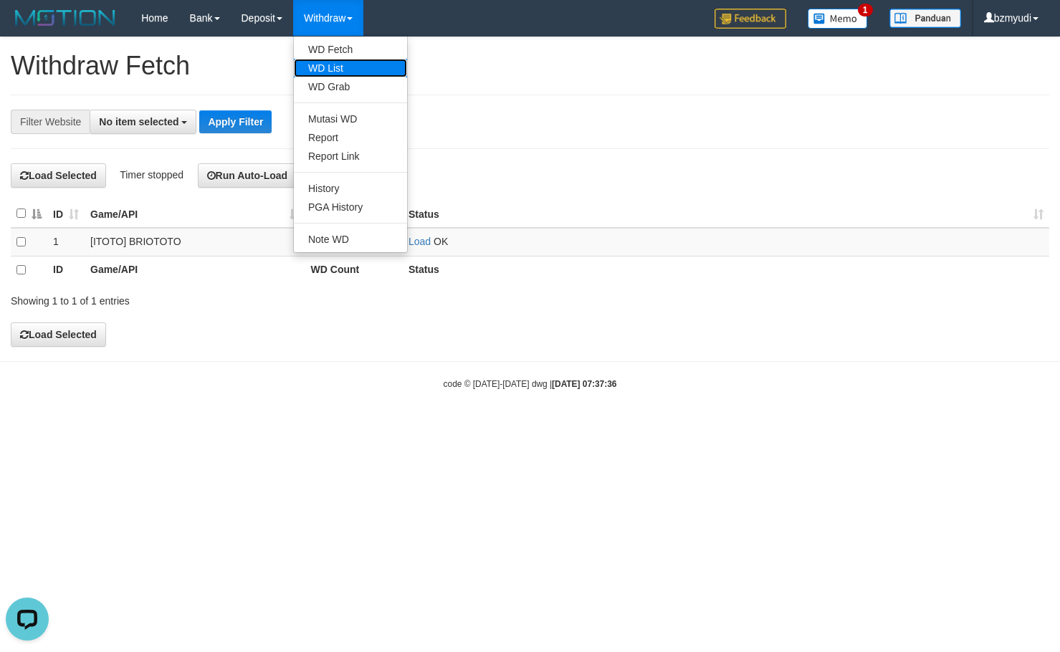
click at [331, 64] on link "WD List" at bounding box center [350, 68] width 113 height 19
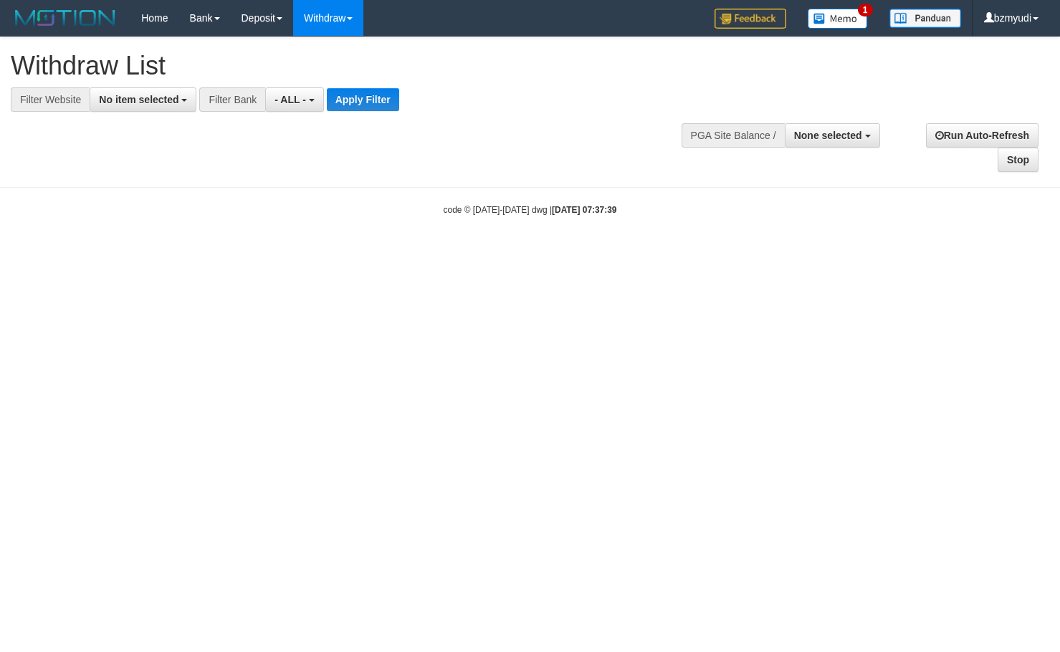
select select
click at [154, 108] on button "No item selected" at bounding box center [143, 99] width 107 height 24
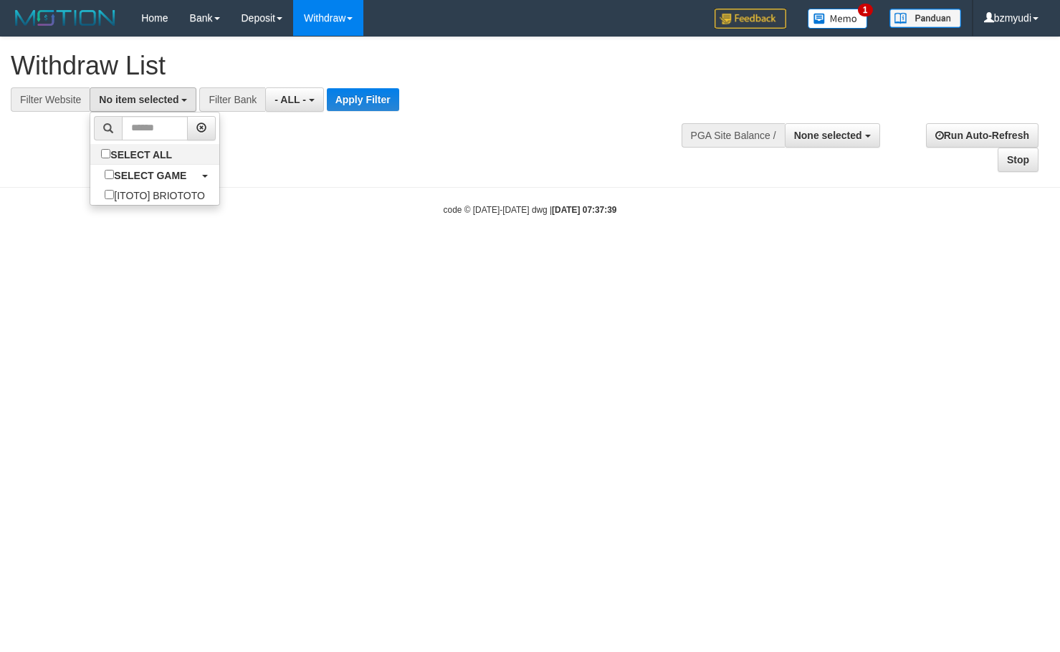
click at [180, 208] on div "code © [DATE]-[DATE] dwg | [DATE] 07:37:39" at bounding box center [530, 209] width 1060 height 14
click at [149, 94] on span "No item selected" at bounding box center [139, 99] width 80 height 11
click at [175, 197] on label "[ITOTO] BRIOTOTO" at bounding box center [154, 195] width 129 height 20
select select "****"
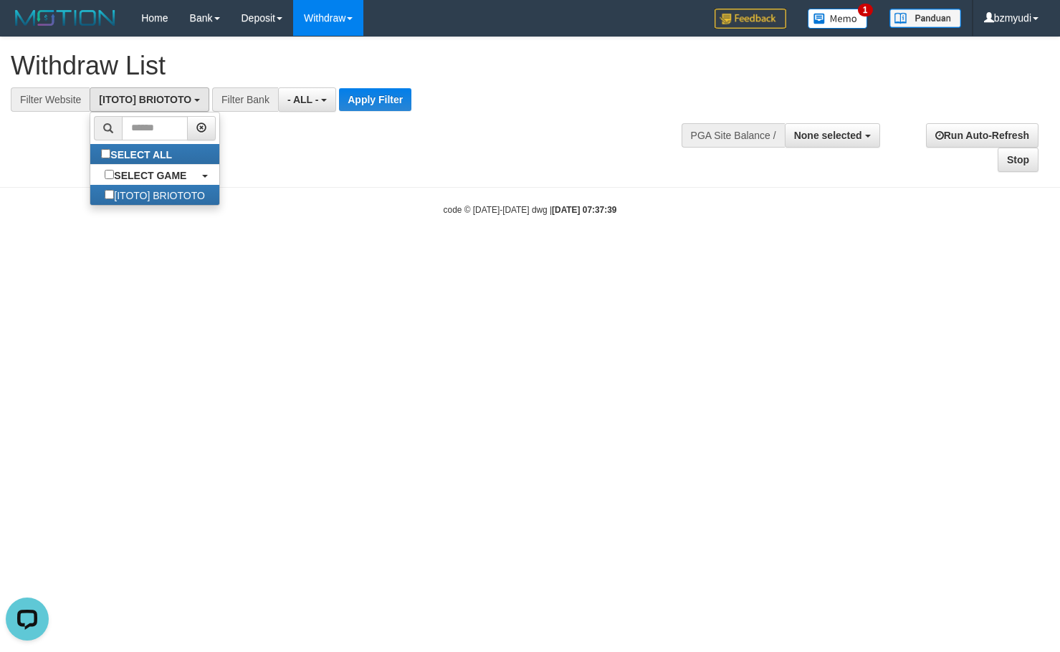
scroll to position [13, 0]
click at [353, 103] on button "Apply Filter" at bounding box center [375, 99] width 72 height 23
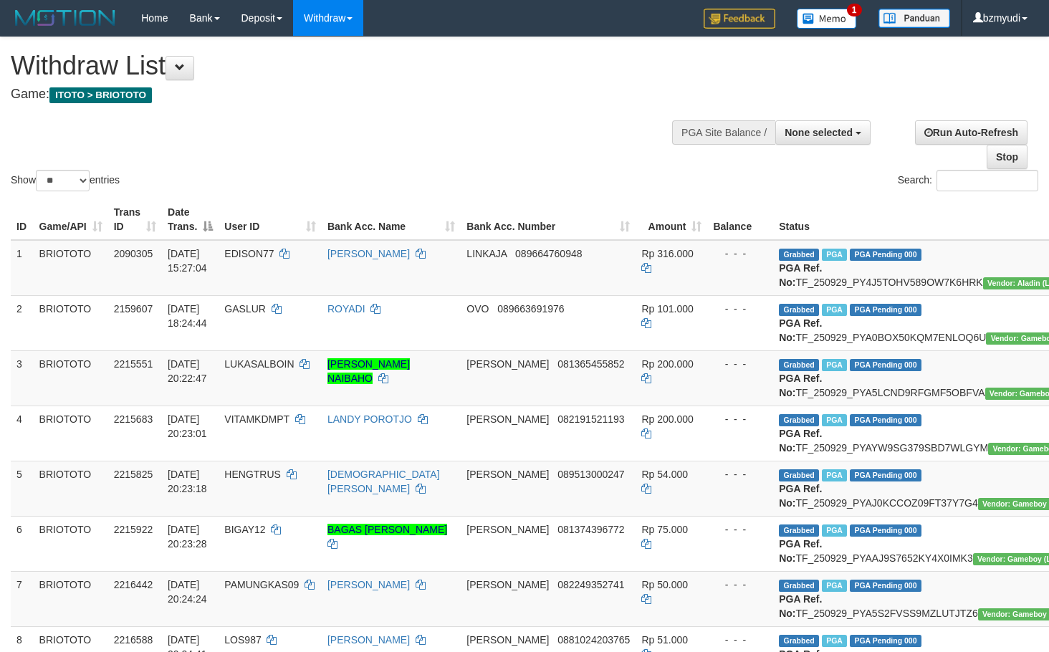
select select
select select "**"
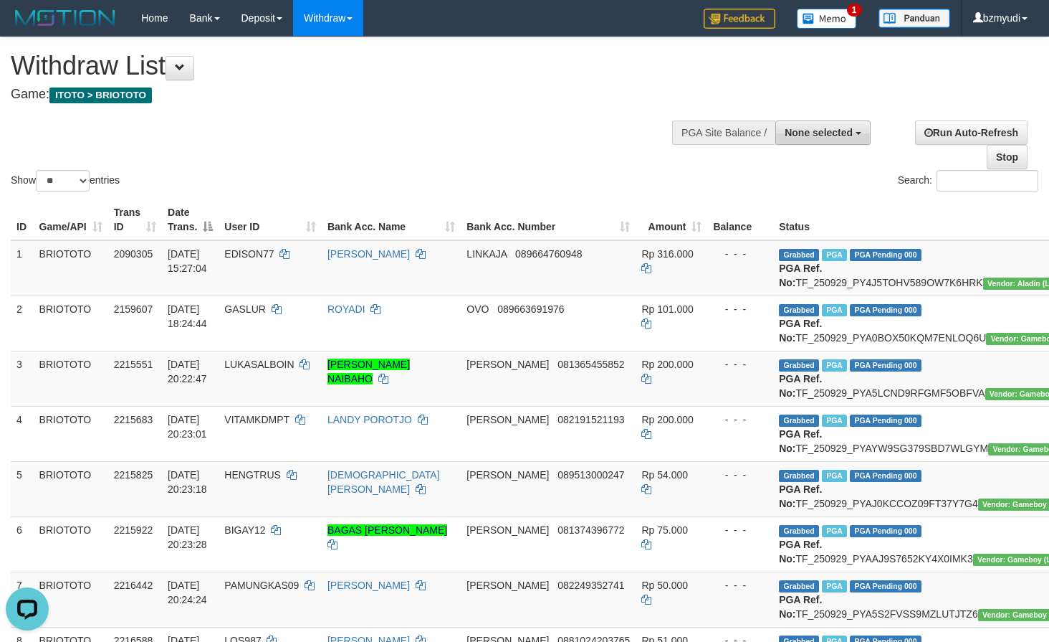
click at [809, 130] on span "None selected" at bounding box center [819, 132] width 68 height 11
click at [804, 201] on label "[ITOTO] BRIOTOTO" at bounding box center [803, 205] width 134 height 19
select select "****"
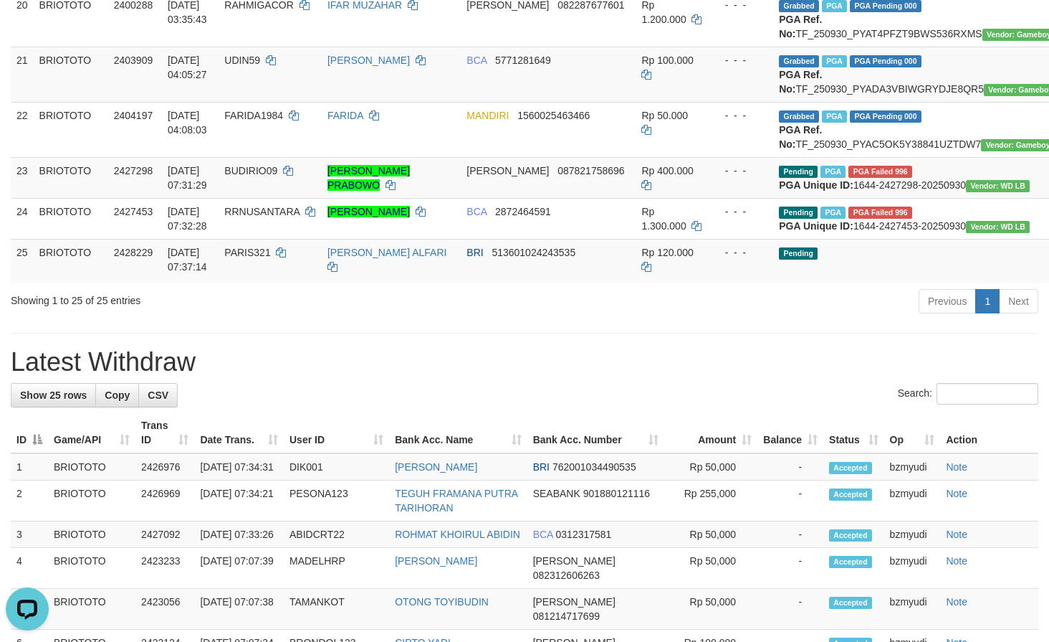
scroll to position [1434, 0]
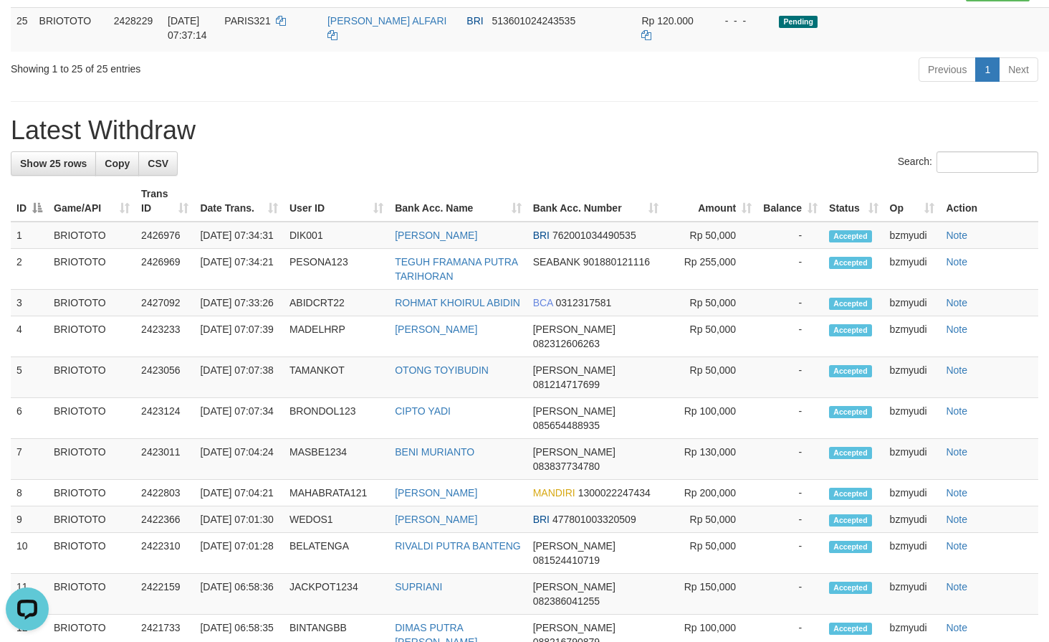
click at [599, 145] on h1 "Latest Withdraw" at bounding box center [525, 130] width 1028 height 29
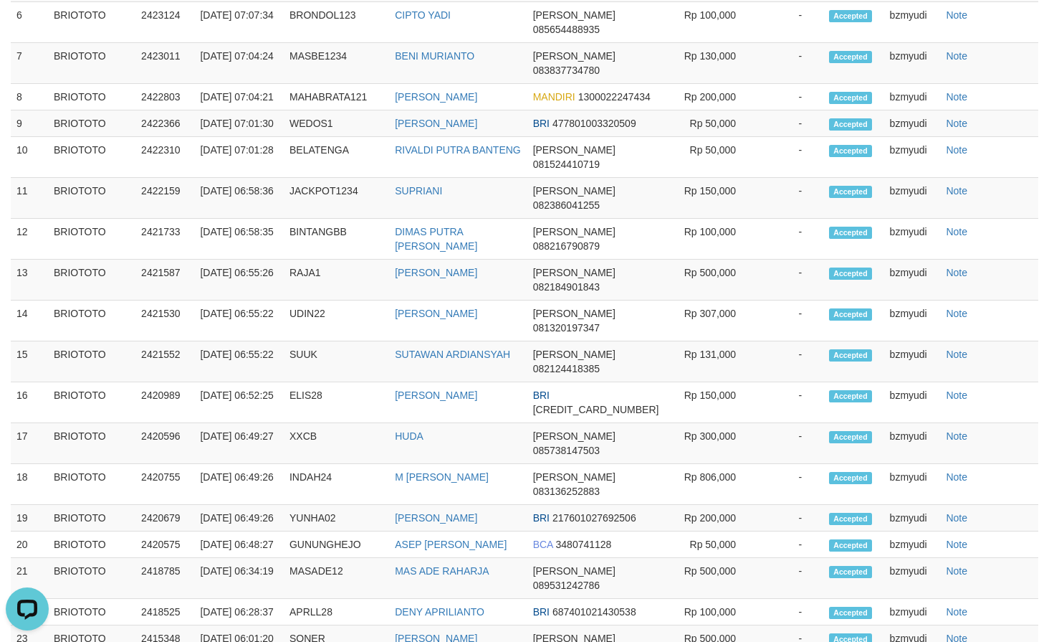
copy td "ABIDCRT22"
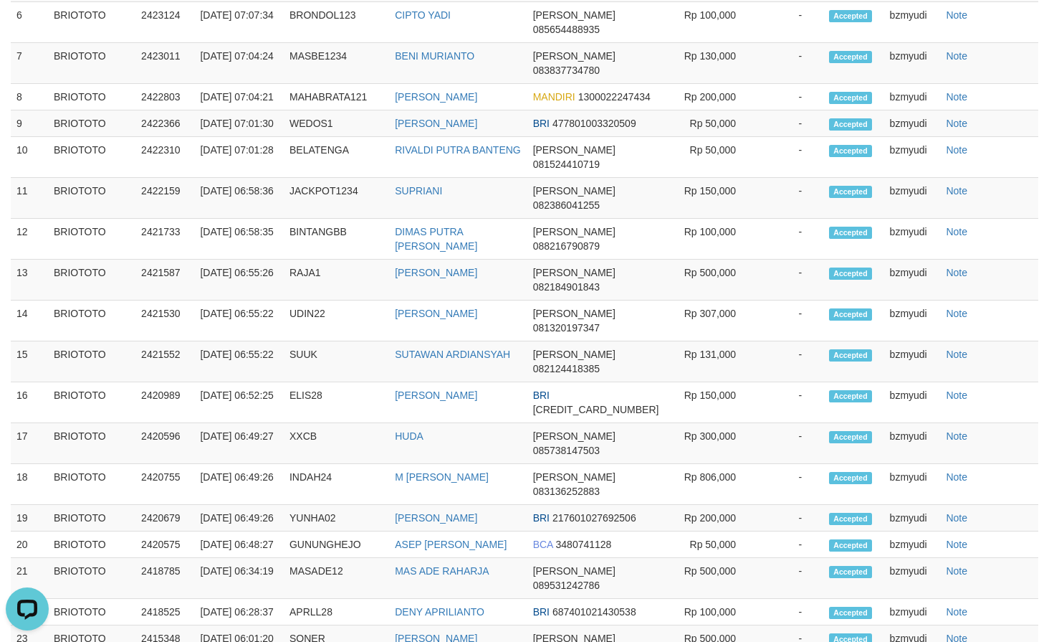
copy td "PESONA123"
copy td "DIK001"
drag, startPoint x: 411, startPoint y: 278, endPoint x: 538, endPoint y: 281, distance: 126.9
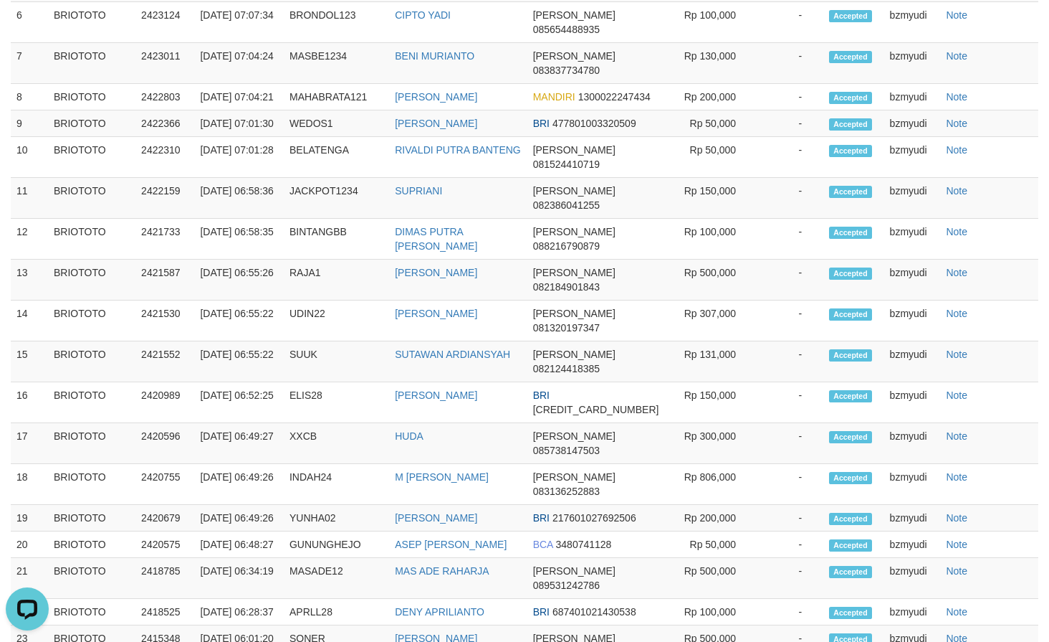
copy link "ROHMAT KHOIRUL ABIDIN"
drag, startPoint x: 404, startPoint y: 234, endPoint x: 527, endPoint y: 258, distance: 124.8
copy link "TEGUH FRAMANA PUTRA TARIHORAN"
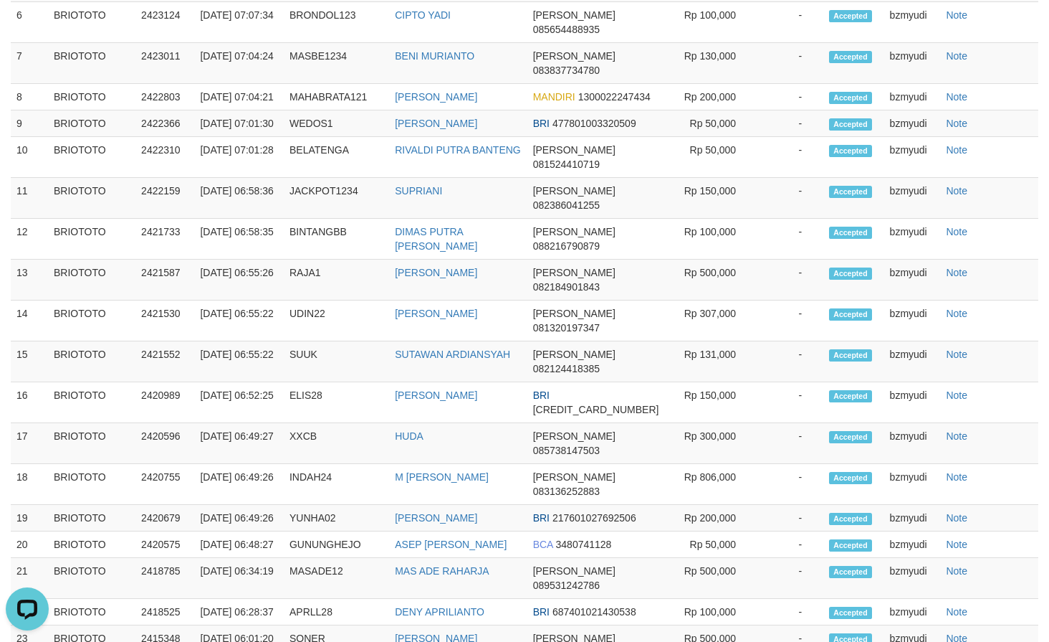
drag, startPoint x: 399, startPoint y: 189, endPoint x: 492, endPoint y: 191, distance: 92.5
copy tr "[PERSON_NAME]"
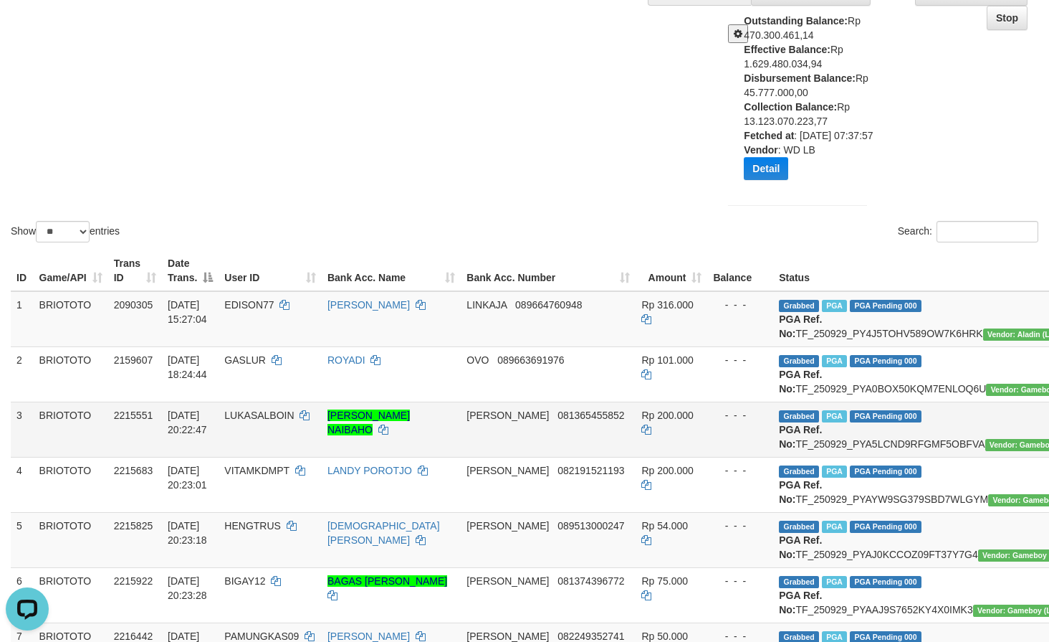
scroll to position [12, 0]
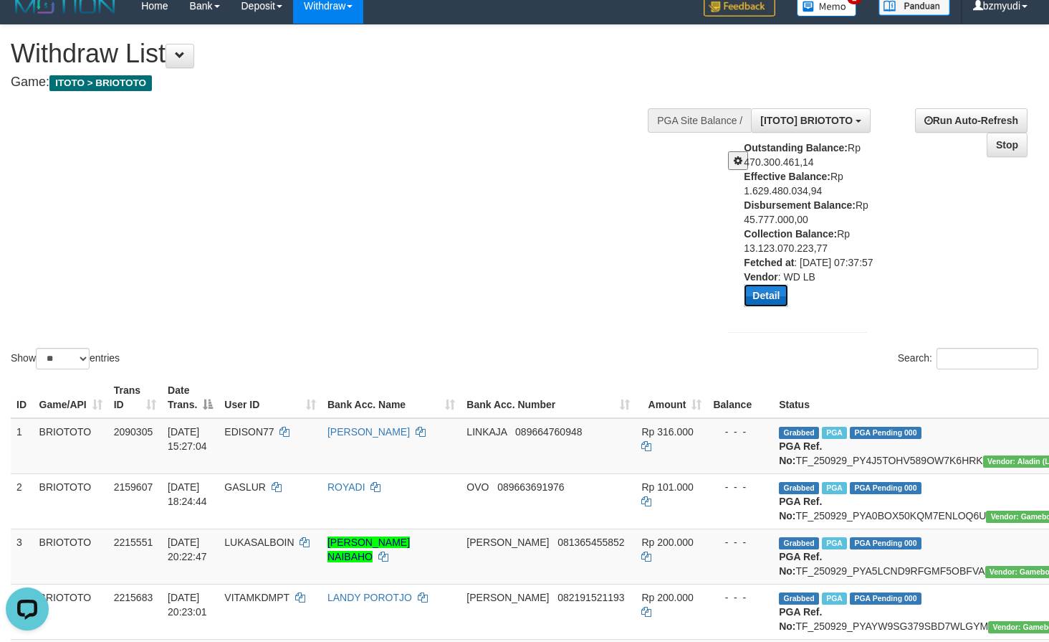
click at [771, 307] on button "Detail" at bounding box center [766, 295] width 44 height 23
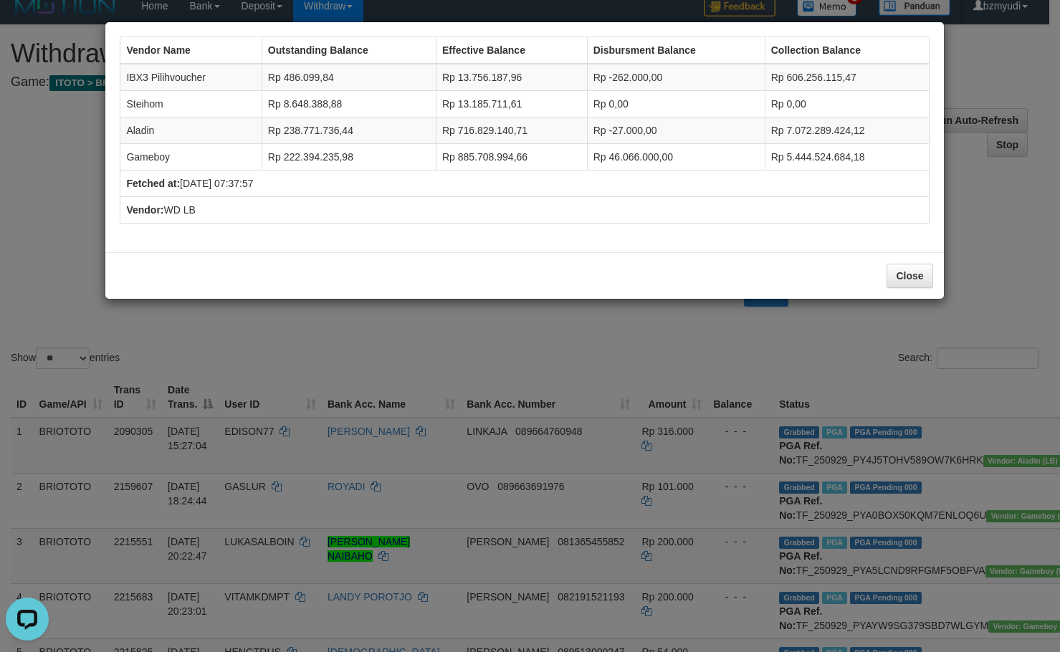
click at [587, 330] on div "Vendor Name Outstanding Balance Effective Balance Disbursment Balance Collectio…" at bounding box center [530, 326] width 1060 height 652
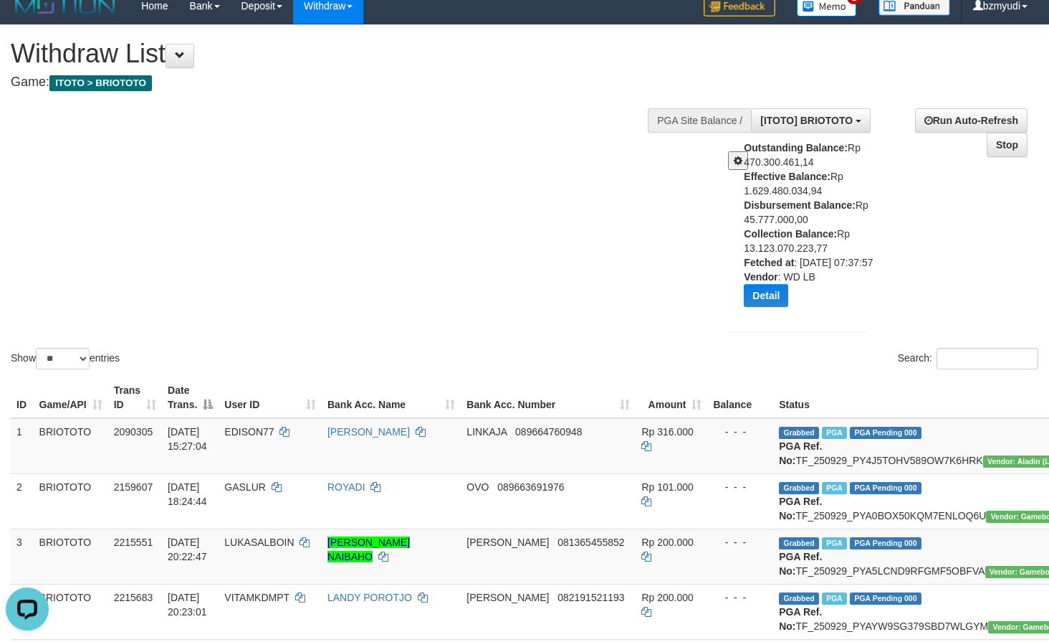
click at [743, 160] on button at bounding box center [738, 160] width 20 height 19
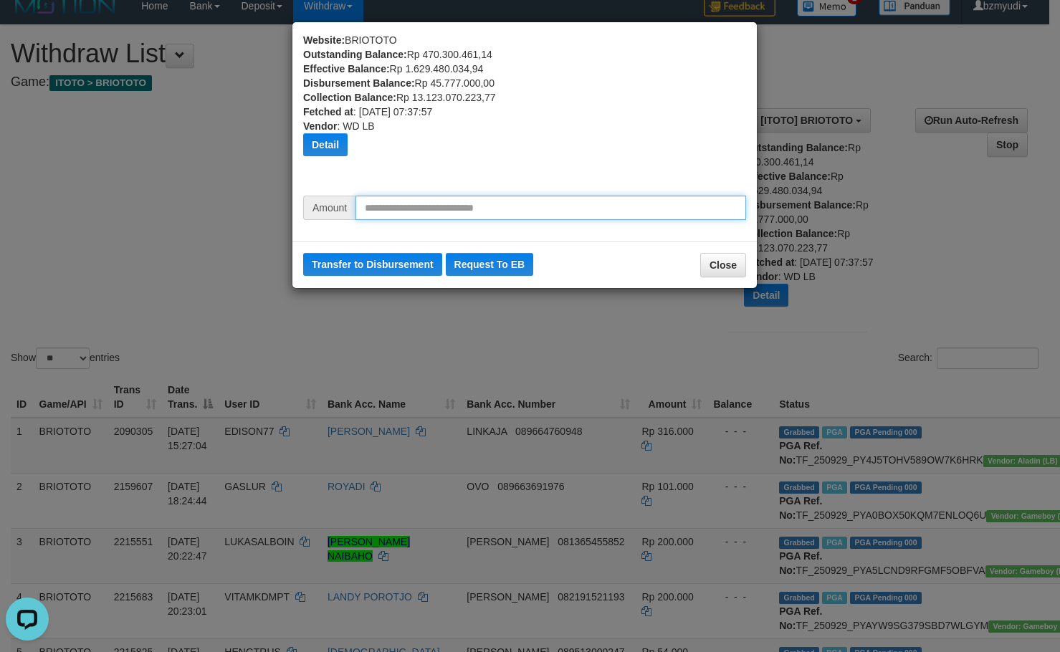
click at [486, 209] on input "text" at bounding box center [551, 208] width 391 height 24
type input "********"
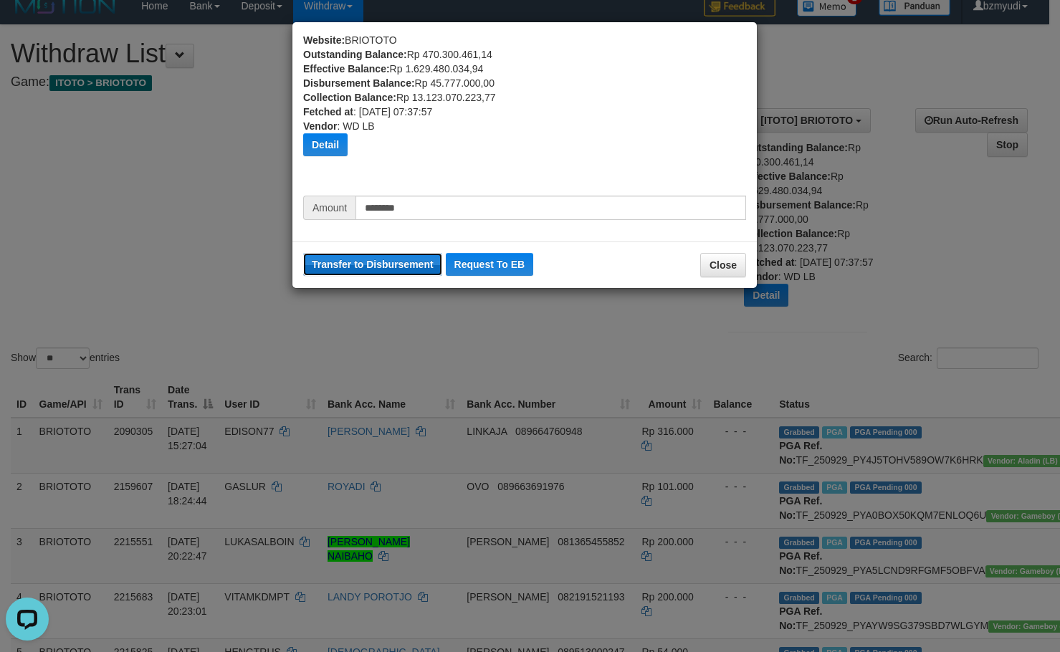
click at [383, 262] on button "Transfer to Disbursement" at bounding box center [372, 264] width 139 height 23
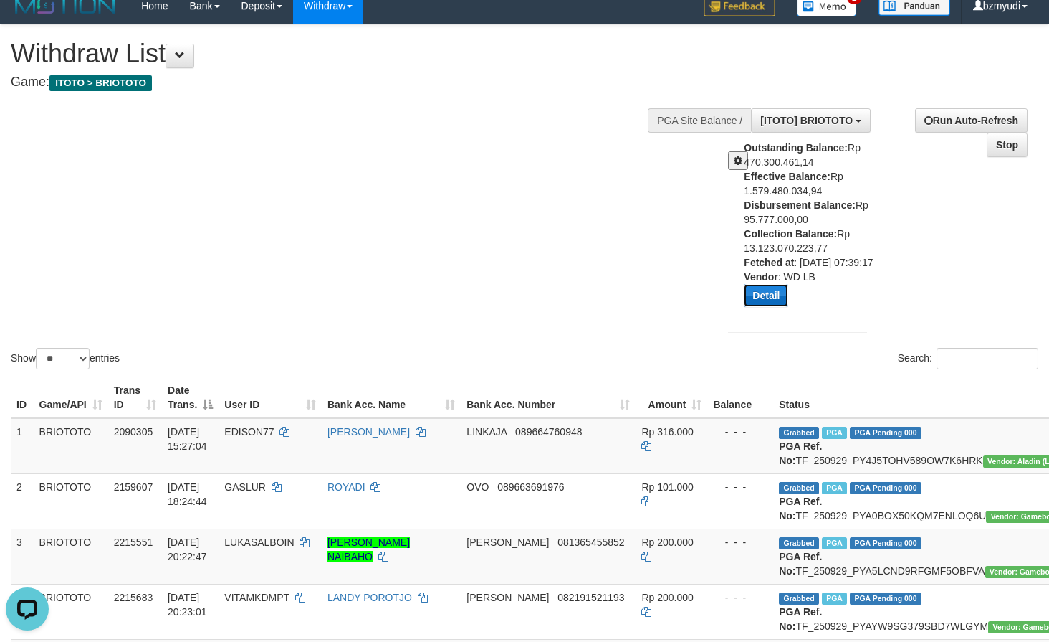
click at [777, 307] on button "Detail" at bounding box center [766, 295] width 44 height 23
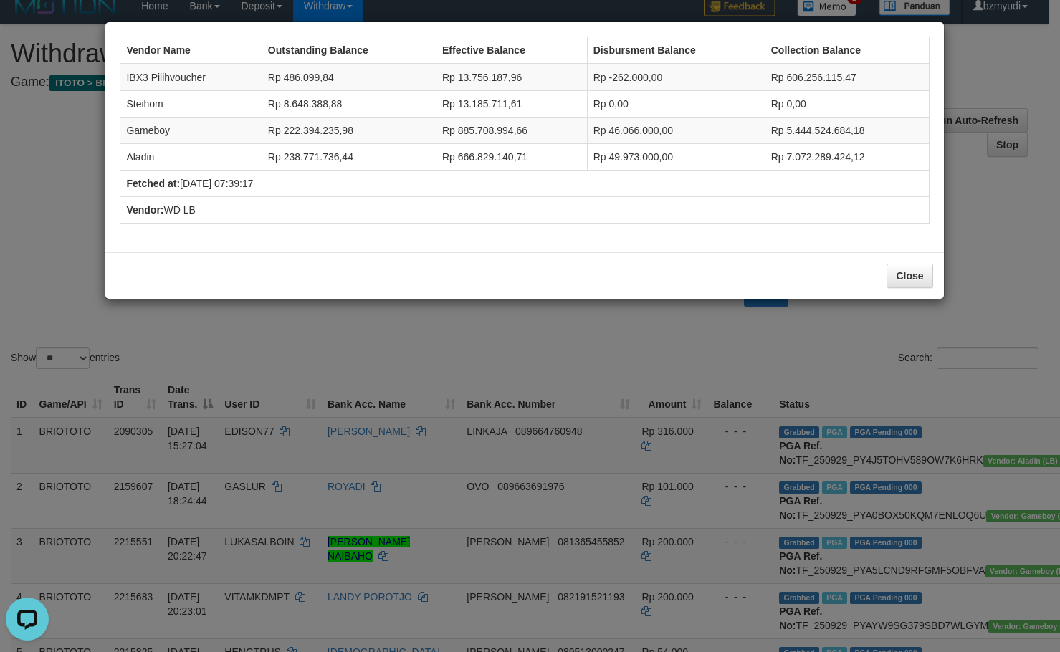
click at [619, 324] on div "Vendor Name Outstanding Balance Effective Balance Disbursment Balance Collectio…" at bounding box center [530, 326] width 1060 height 652
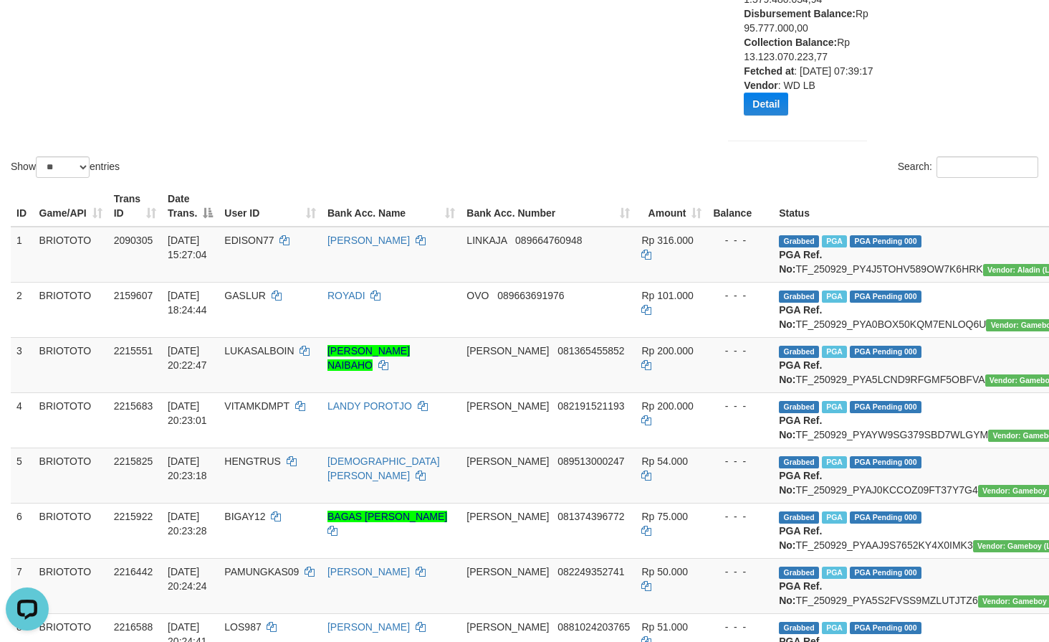
scroll to position [0, 0]
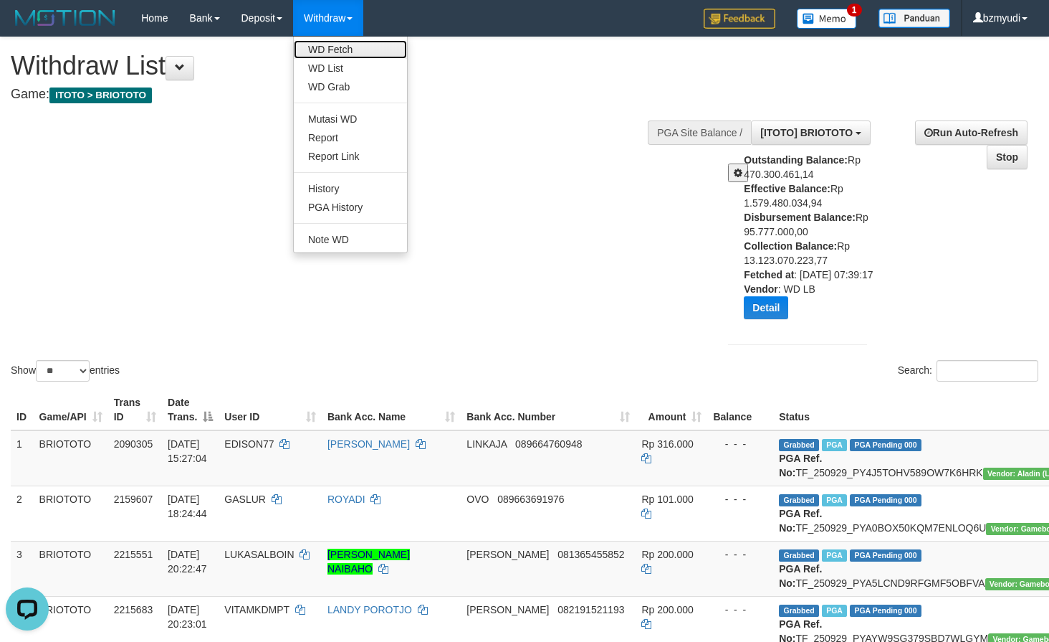
click at [335, 52] on link "WD Fetch" at bounding box center [350, 49] width 113 height 19
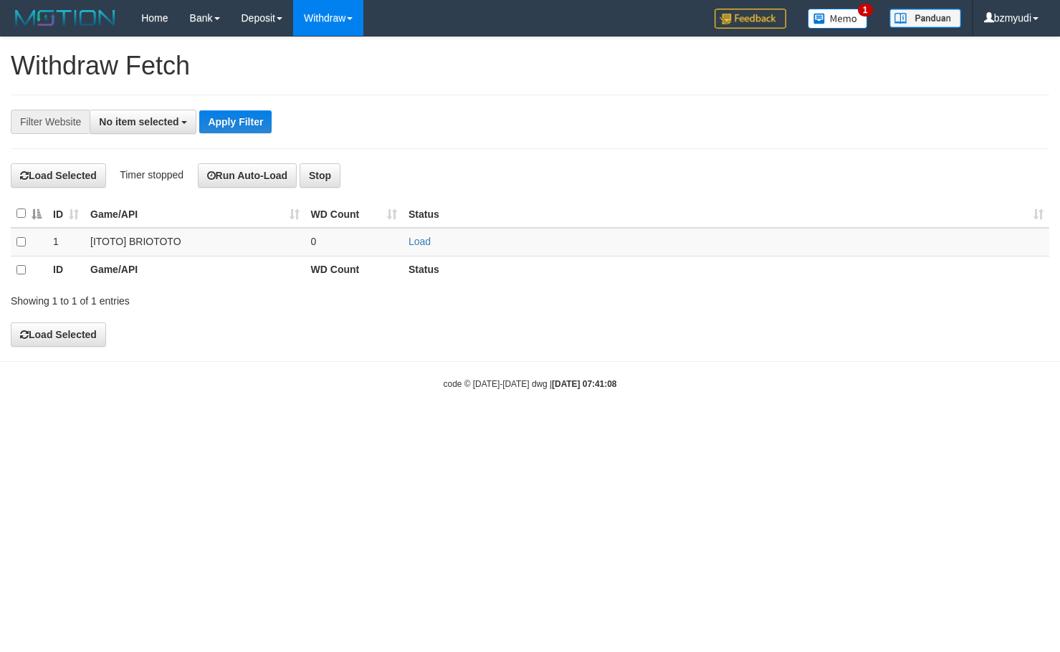
select select
click at [416, 239] on link "Load" at bounding box center [420, 241] width 22 height 11
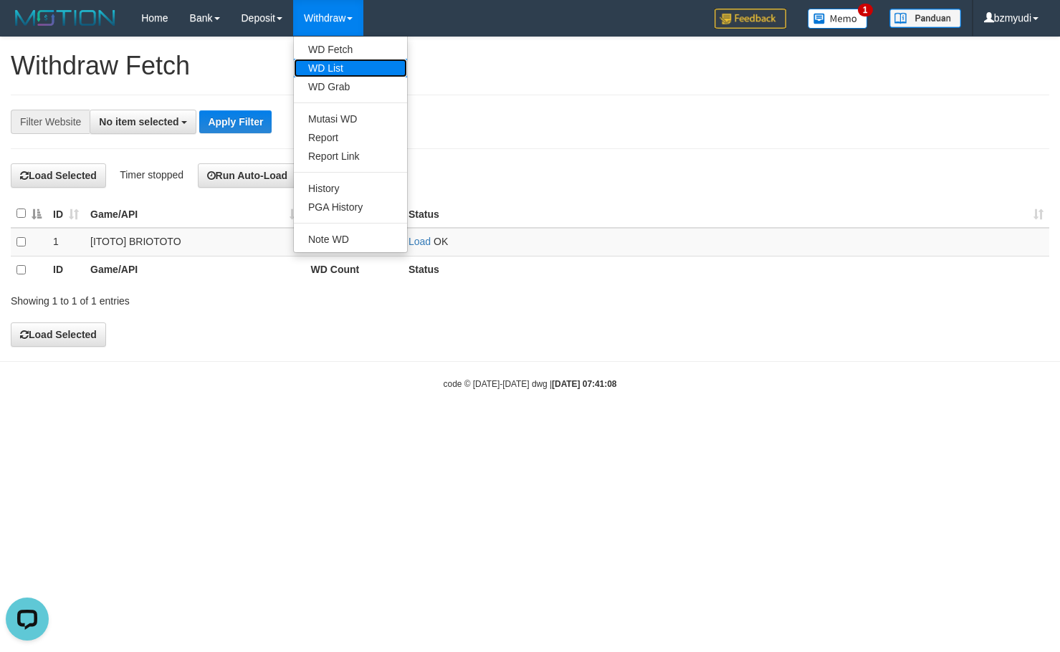
click at [325, 67] on link "WD List" at bounding box center [350, 68] width 113 height 19
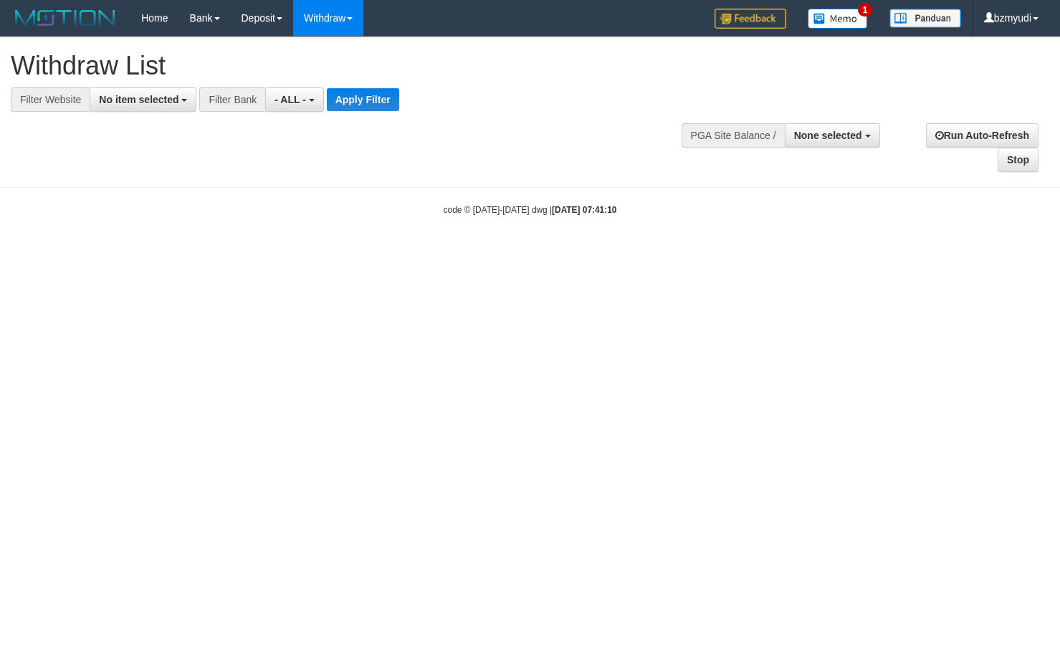
select select
click at [163, 95] on span "No item selected" at bounding box center [139, 99] width 80 height 11
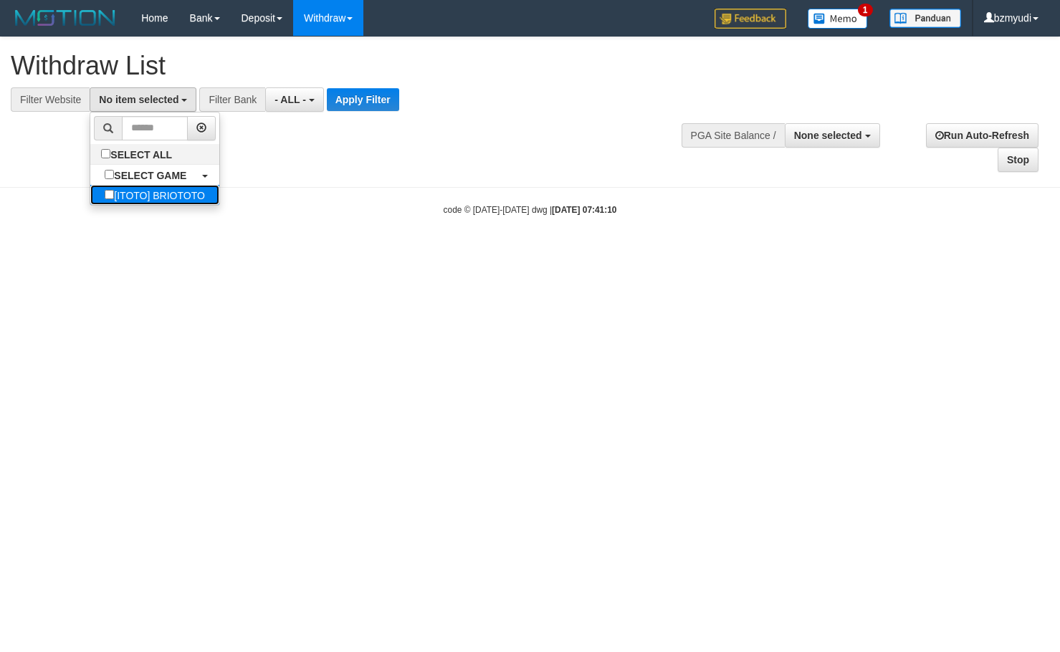
click at [153, 195] on label "[ITOTO] BRIOTOTO" at bounding box center [154, 195] width 129 height 20
select select "****"
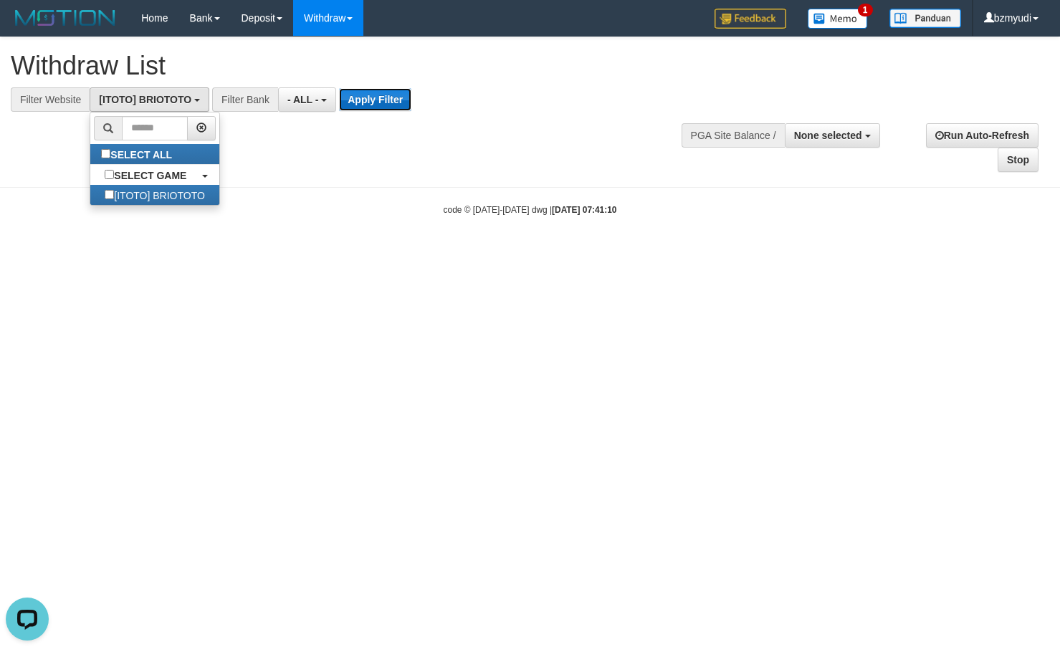
click at [384, 100] on button "Apply Filter" at bounding box center [375, 99] width 72 height 23
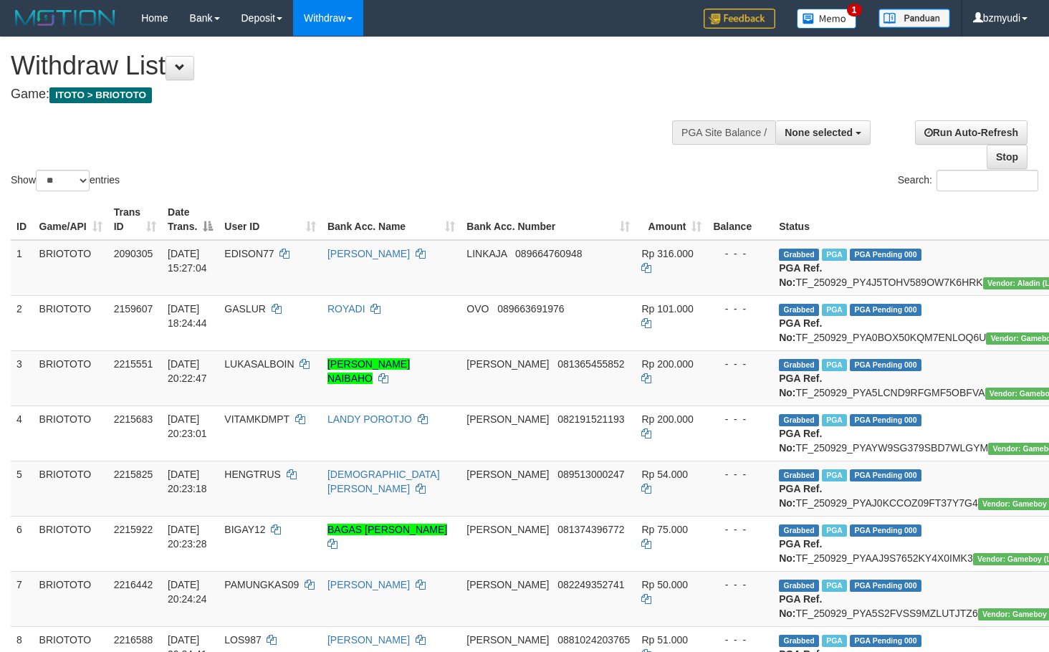
select select
select select "**"
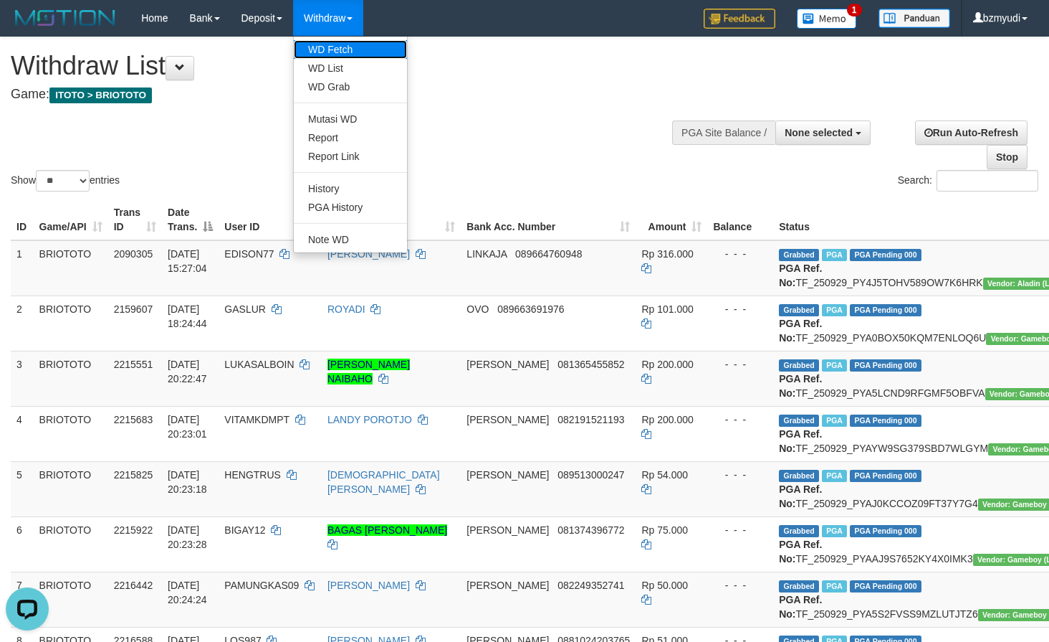
click at [320, 51] on link "WD Fetch" at bounding box center [350, 49] width 113 height 19
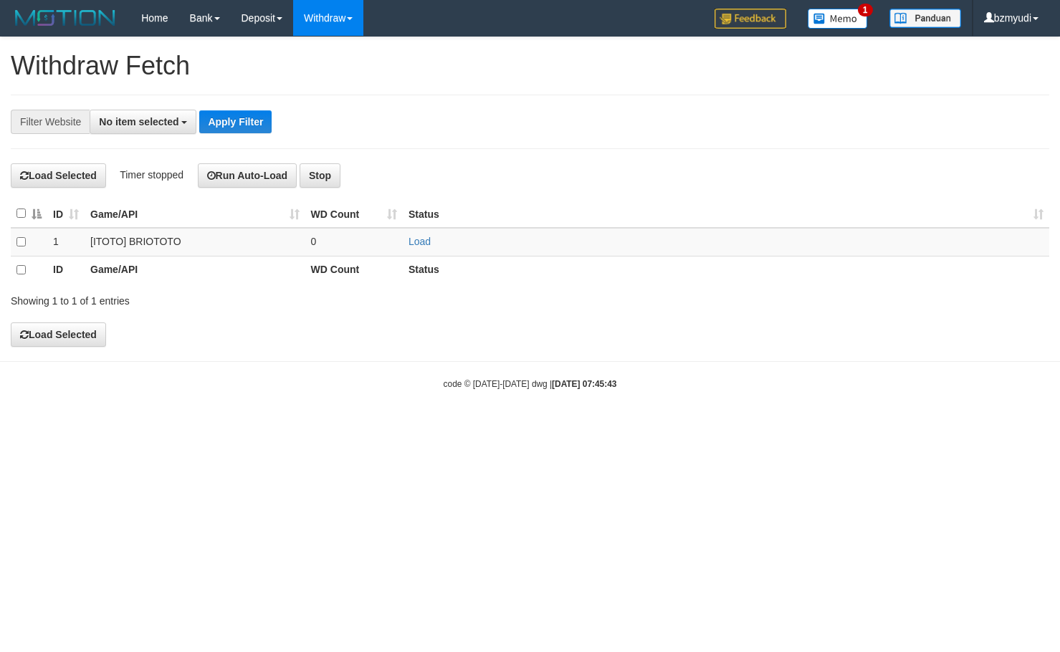
select select
click at [411, 234] on td "Load" at bounding box center [726, 242] width 647 height 29
click at [416, 243] on link "Load" at bounding box center [420, 241] width 22 height 11
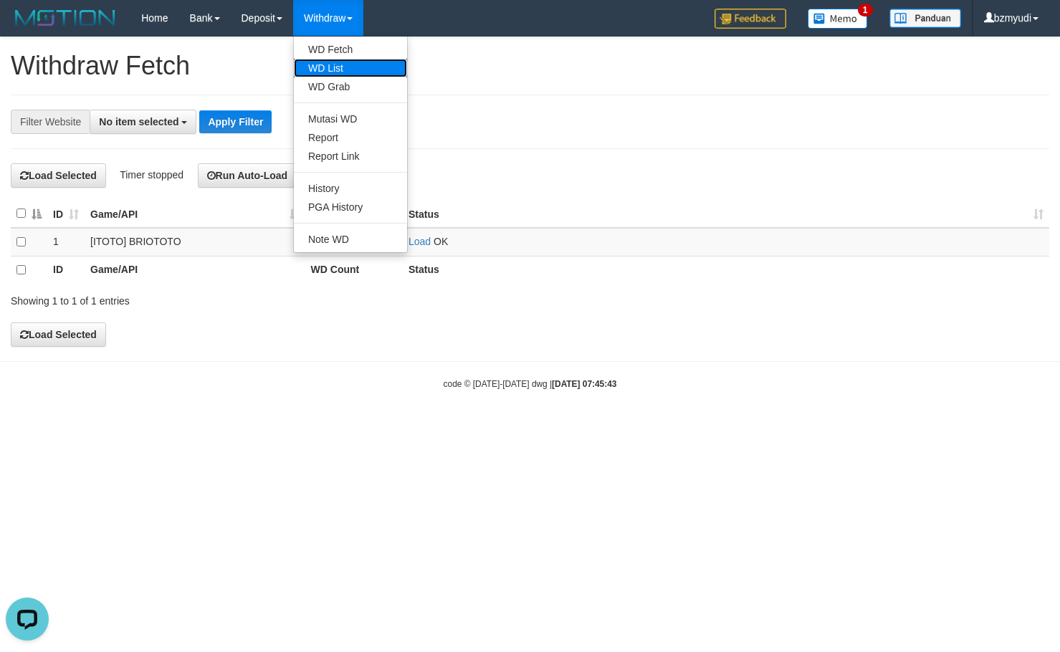
click at [332, 63] on link "WD List" at bounding box center [350, 68] width 113 height 19
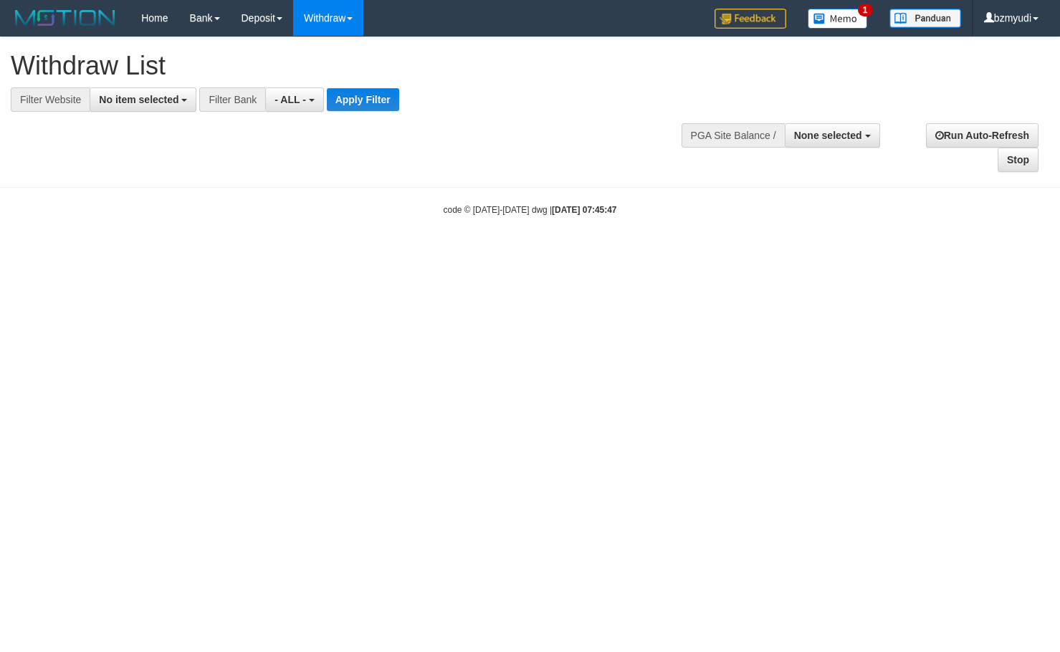
select select
click at [158, 95] on span "No item selected" at bounding box center [139, 99] width 80 height 11
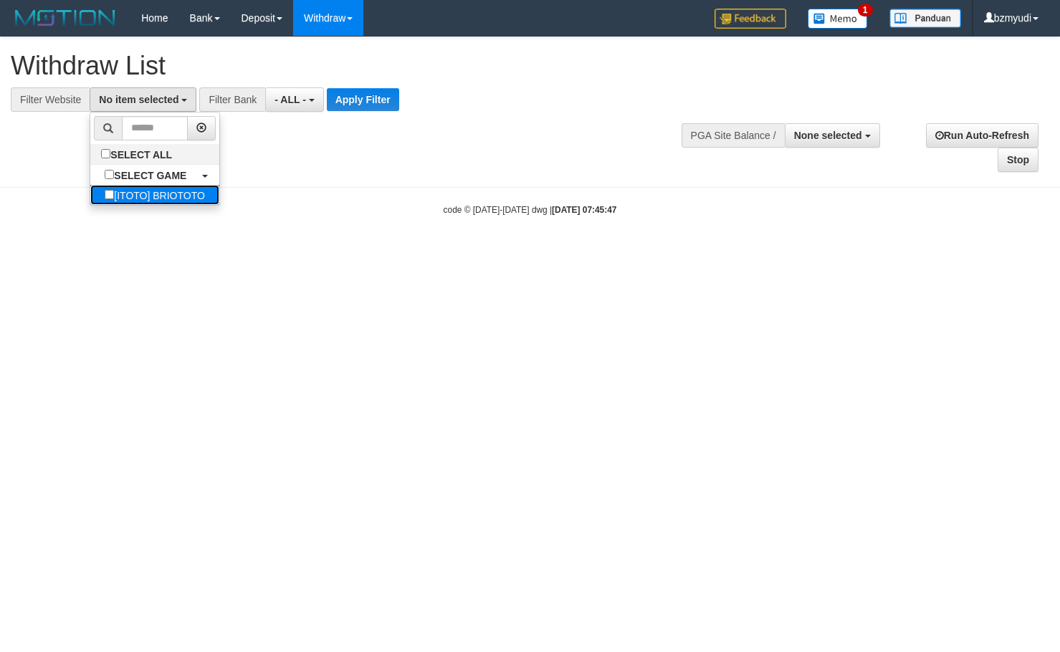
click at [168, 190] on label "[ITOTO] BRIOTOTO" at bounding box center [154, 195] width 129 height 20
select select "****"
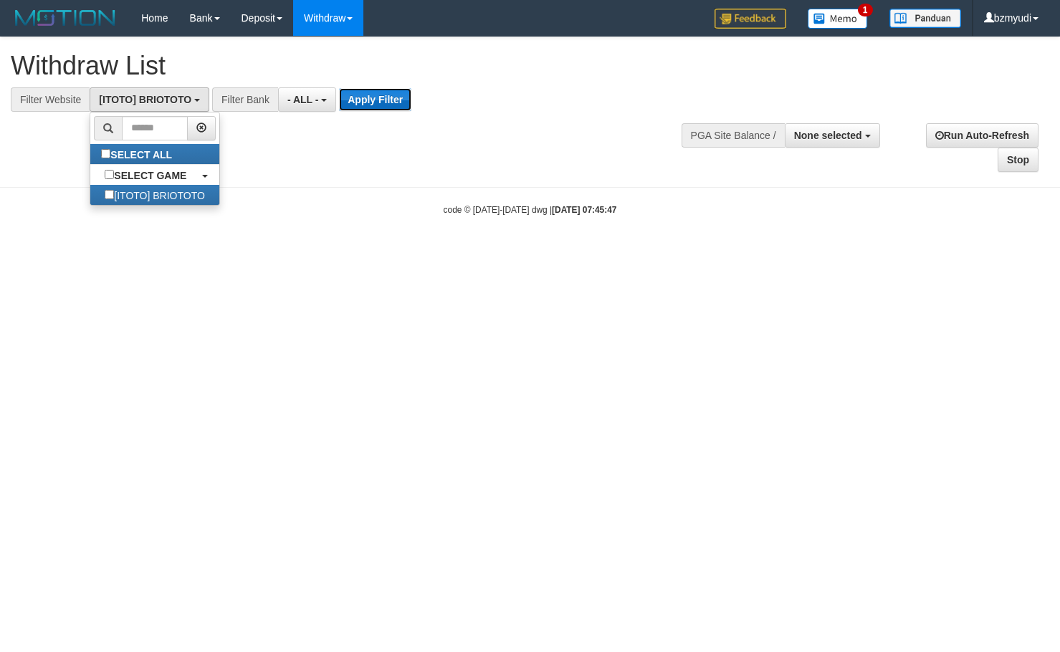
click at [380, 103] on button "Apply Filter" at bounding box center [375, 99] width 72 height 23
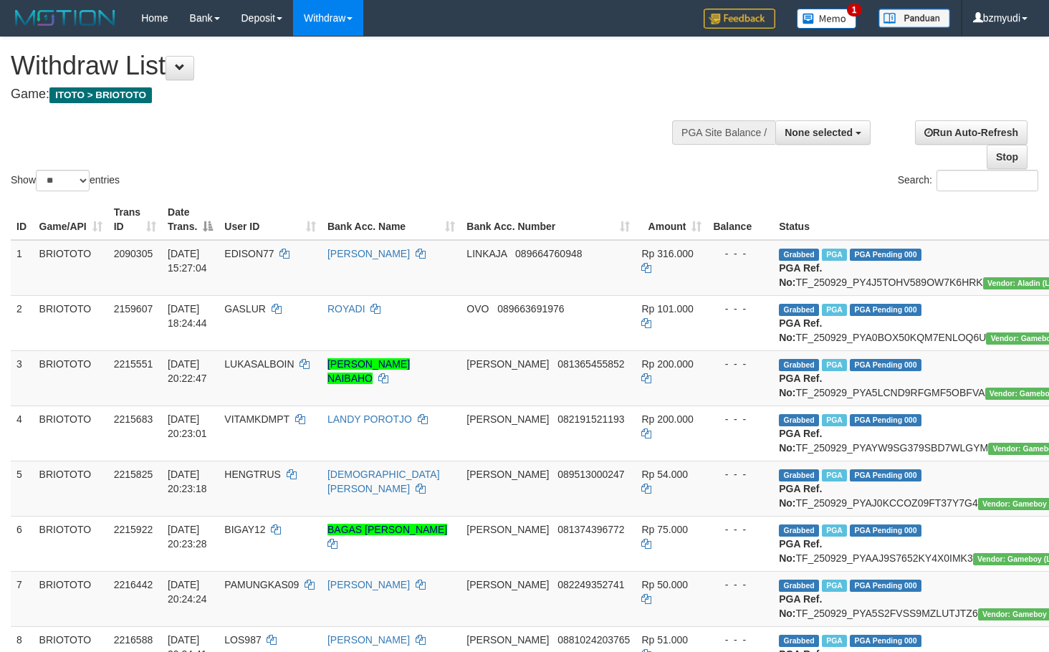
select select
select select "**"
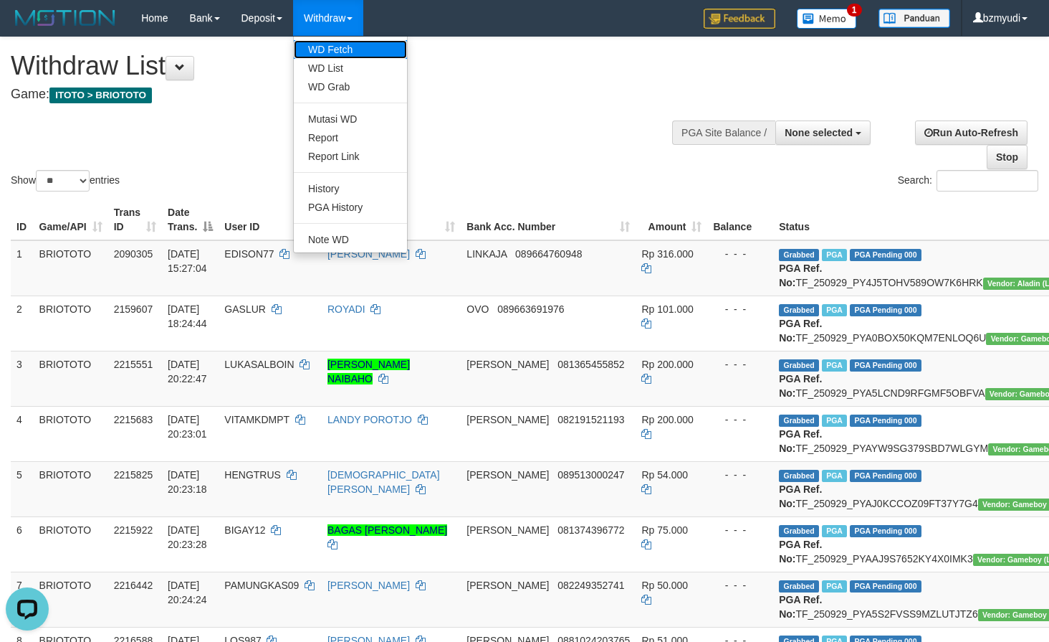
click at [341, 46] on link "WD Fetch" at bounding box center [350, 49] width 113 height 19
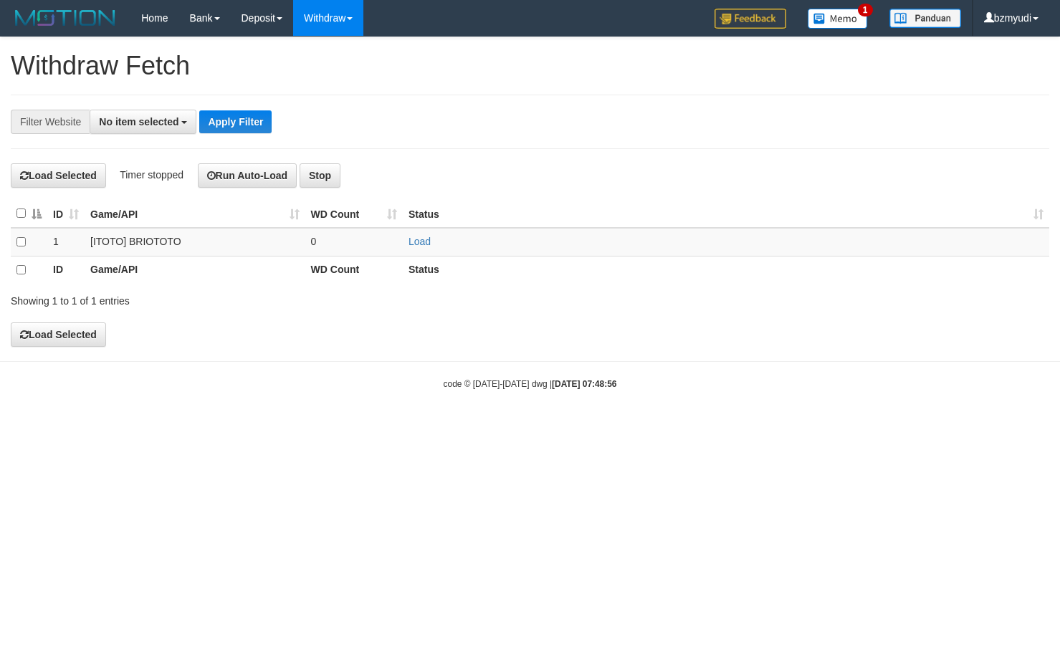
select select
click at [415, 242] on link "Load" at bounding box center [420, 241] width 22 height 11
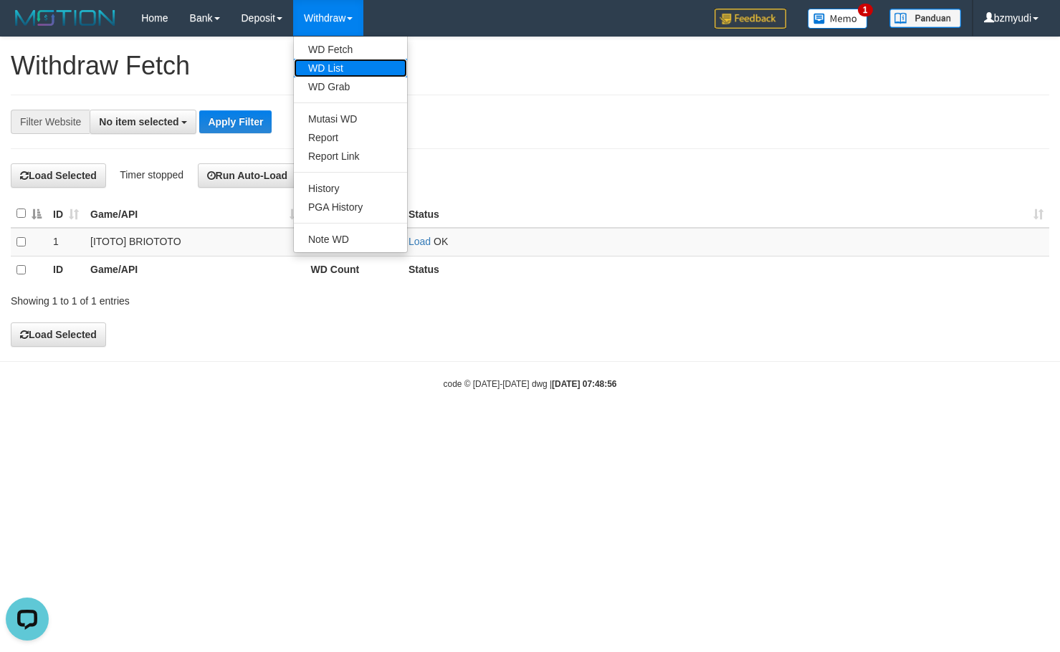
click at [340, 69] on link "WD List" at bounding box center [350, 68] width 113 height 19
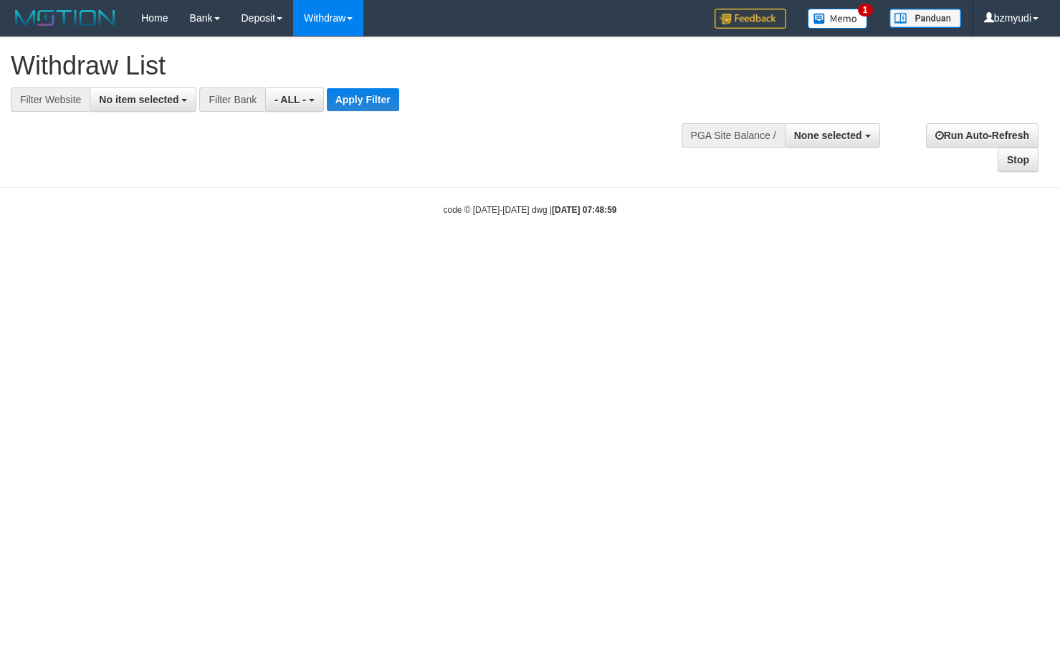
select select
click at [161, 104] on span "No item selected" at bounding box center [139, 99] width 80 height 11
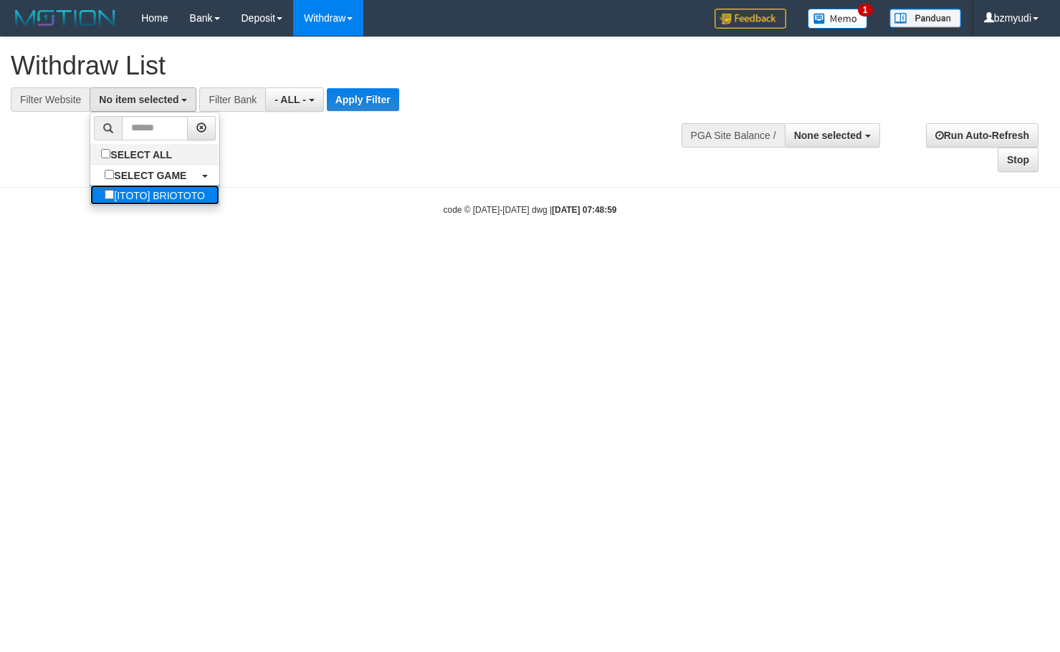
click at [177, 194] on label "[ITOTO] BRIOTOTO" at bounding box center [154, 195] width 129 height 20
select select "****"
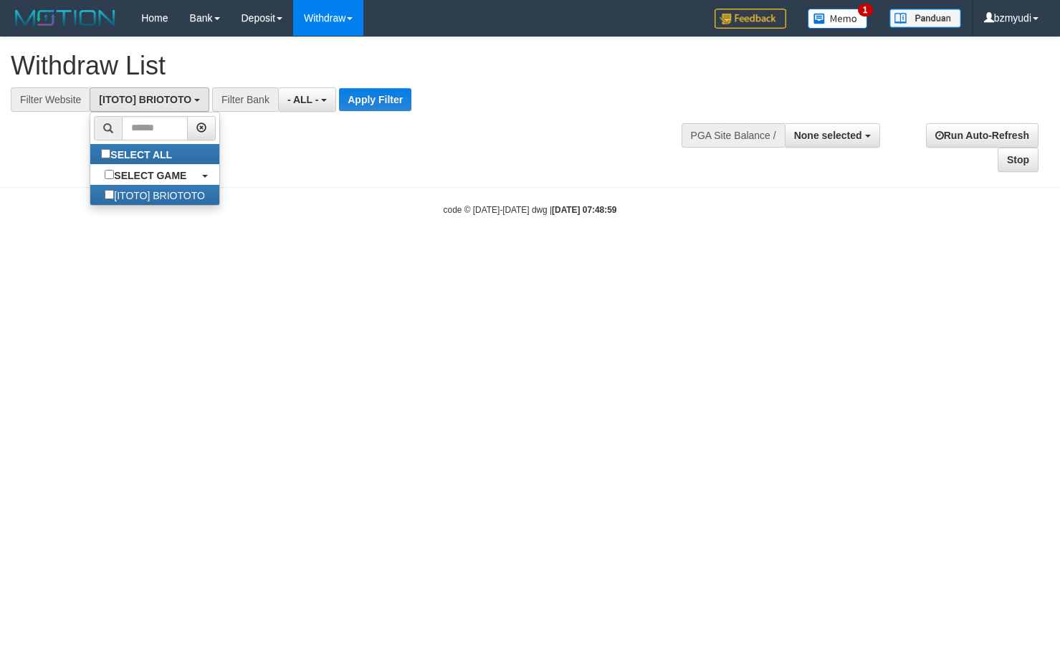
scroll to position [13, 0]
click at [386, 95] on button "Apply Filter" at bounding box center [375, 99] width 72 height 23
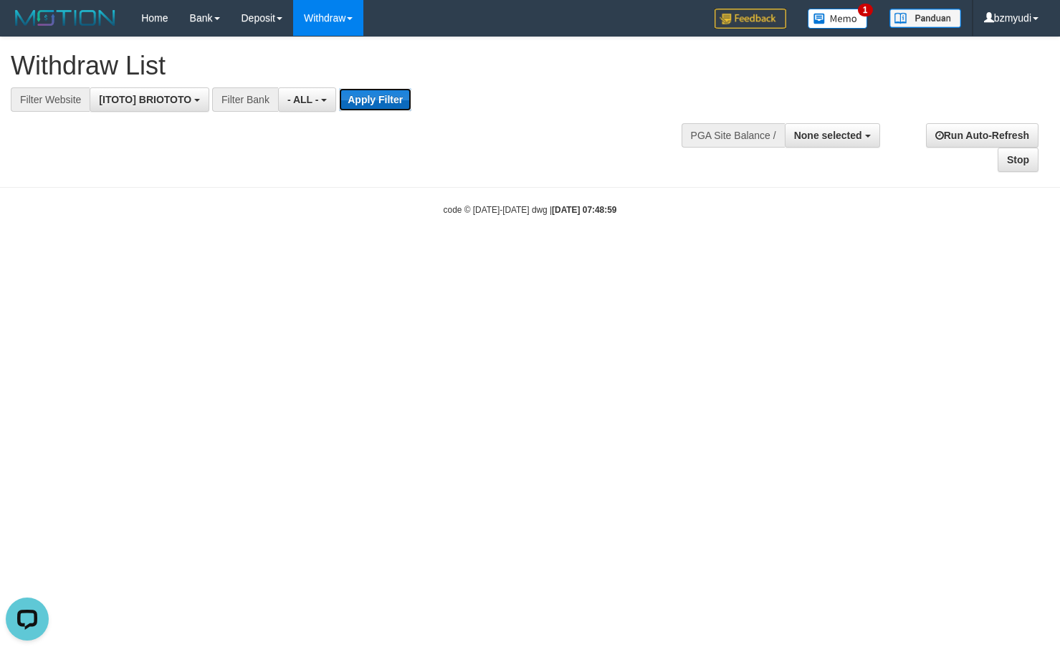
scroll to position [0, 0]
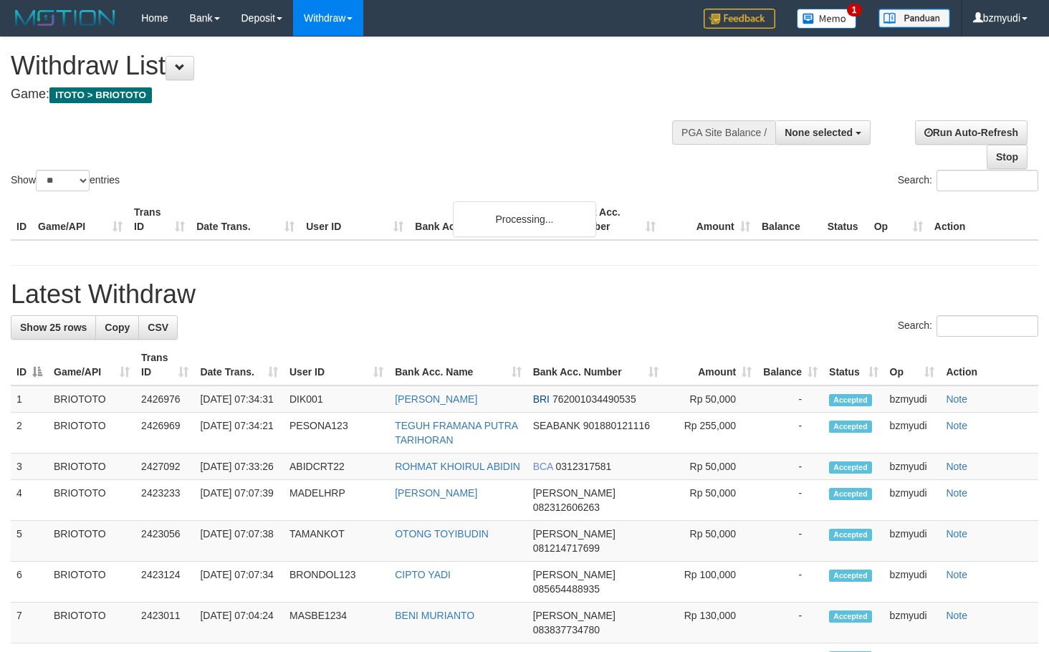
select select
select select "**"
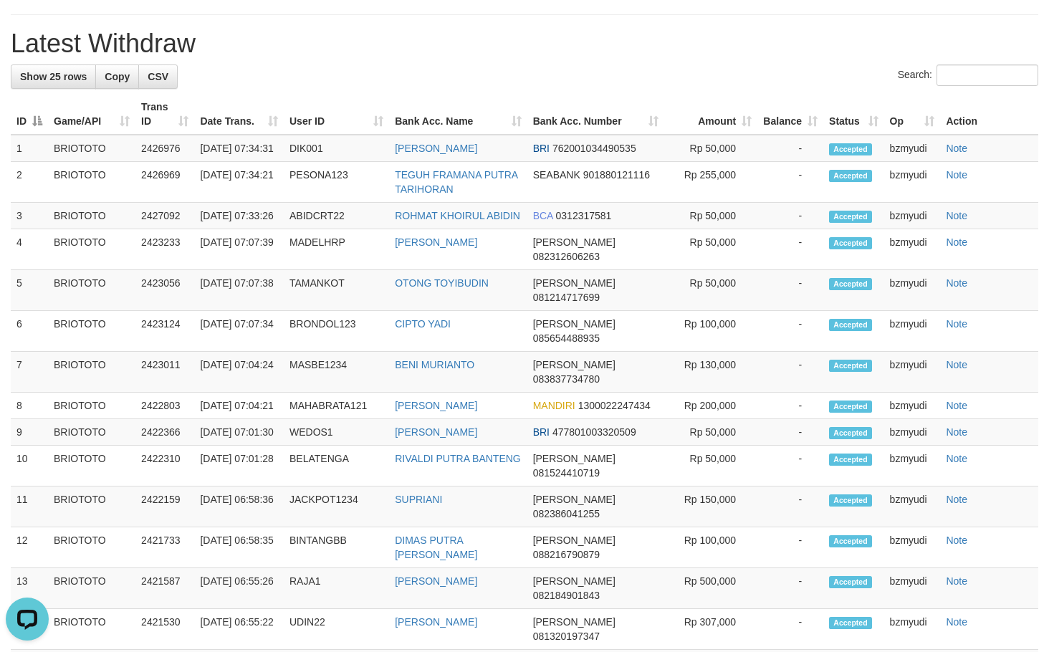
scroll to position [1529, 0]
